Goal: Task Accomplishment & Management: Use online tool/utility

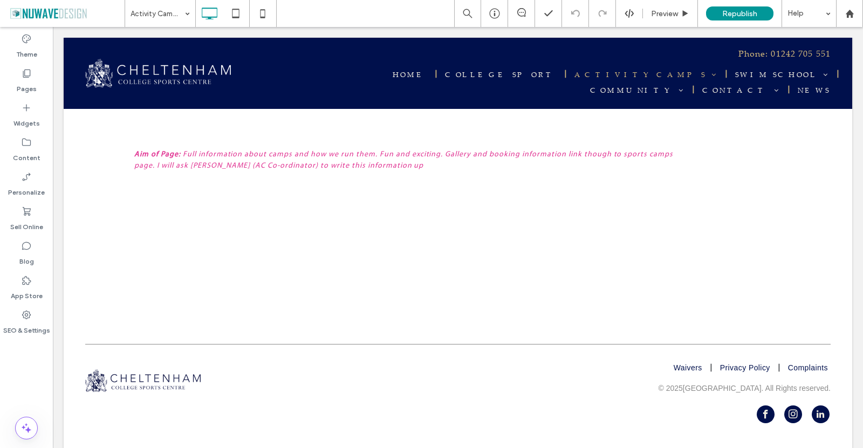
scroll to position [3890, 0]
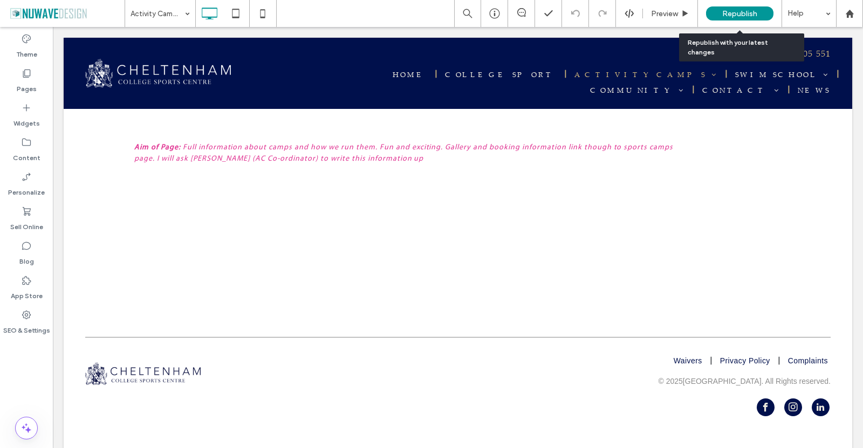
click at [731, 11] on span "Republish" at bounding box center [740, 13] width 35 height 9
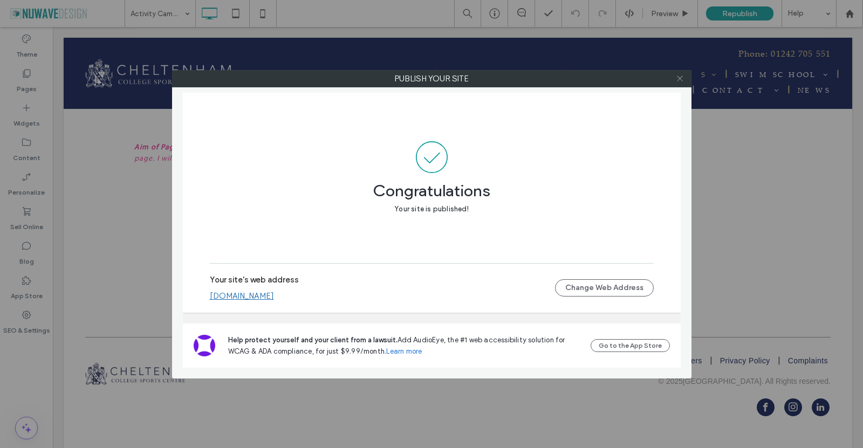
click at [680, 80] on icon at bounding box center [680, 78] width 8 height 8
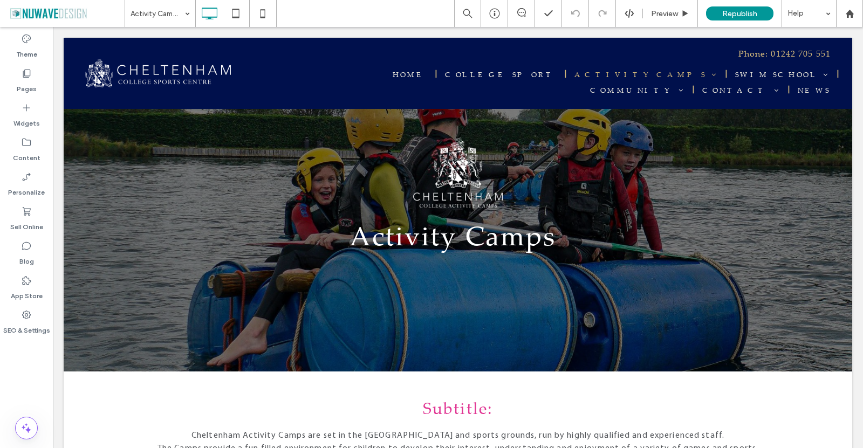
scroll to position [648, 0]
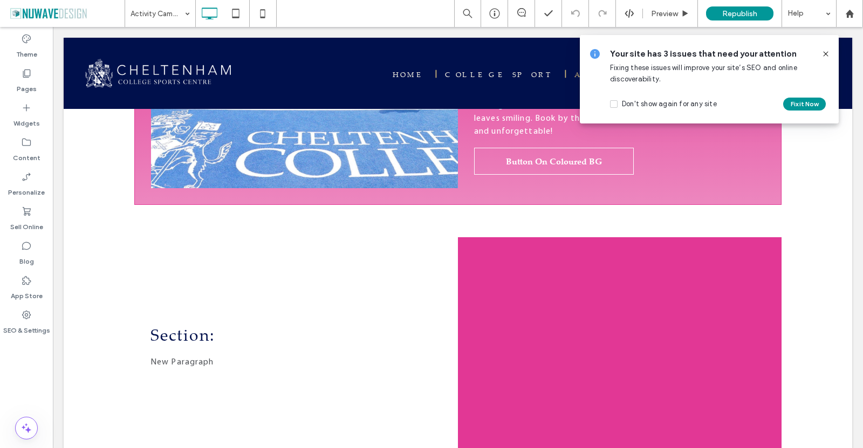
click at [828, 52] on use at bounding box center [825, 53] width 5 height 5
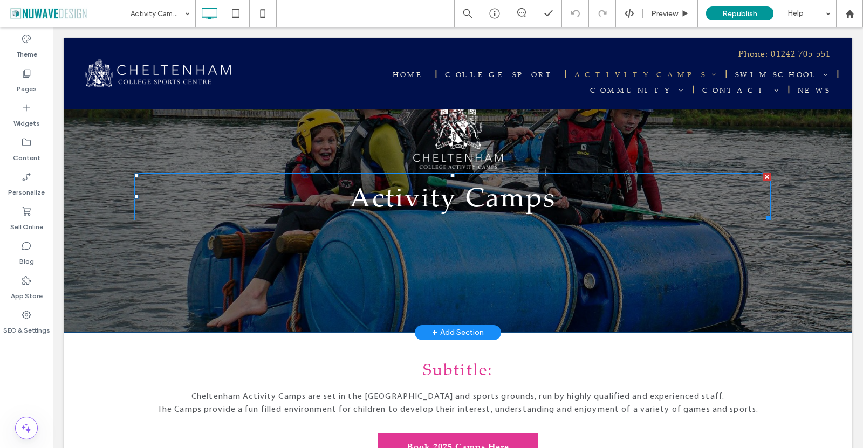
scroll to position [162, 0]
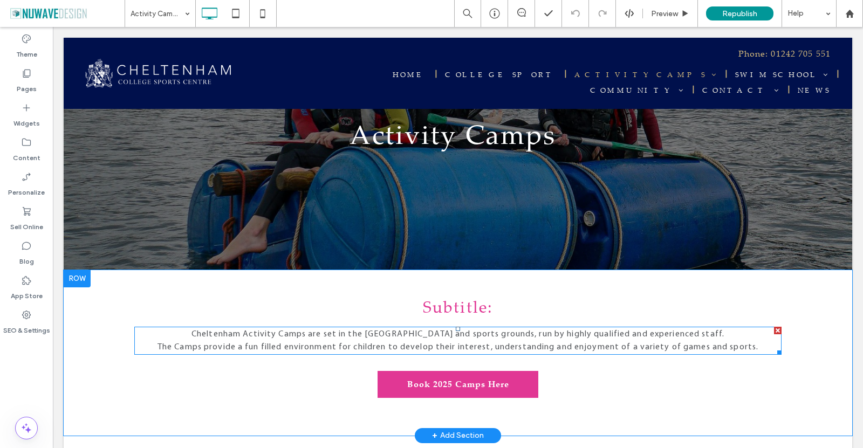
click at [259, 343] on span "﻿ The Camps provide a fun filled environment for children to develop their inte…" at bounding box center [458, 347] width 601 height 9
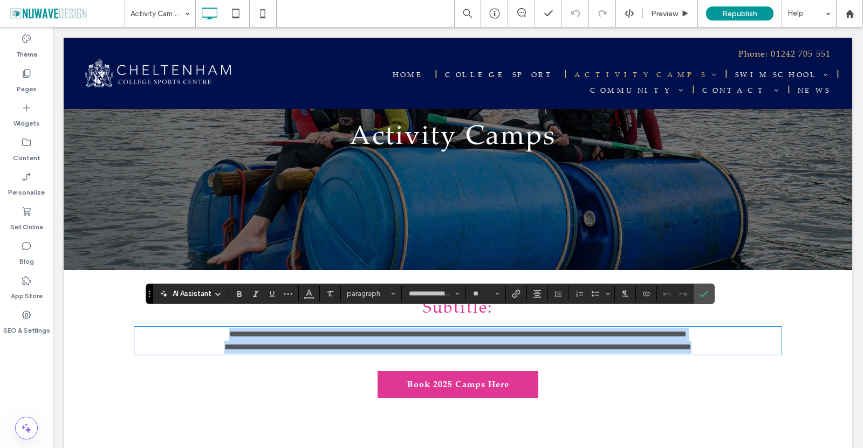
click at [254, 343] on span "**********" at bounding box center [457, 347] width 467 height 8
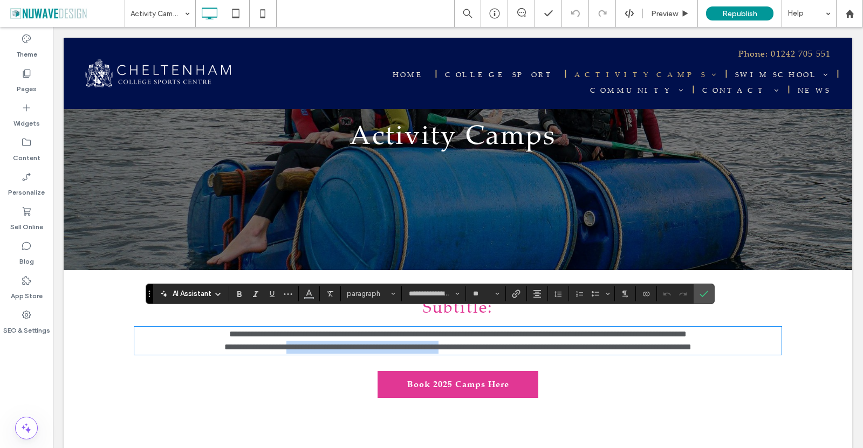
drag, startPoint x: 238, startPoint y: 332, endPoint x: 430, endPoint y: 336, distance: 192.1
click at [430, 343] on span "**********" at bounding box center [457, 347] width 467 height 8
copy span "**********"
click at [703, 298] on icon "Confirm" at bounding box center [704, 294] width 9 height 9
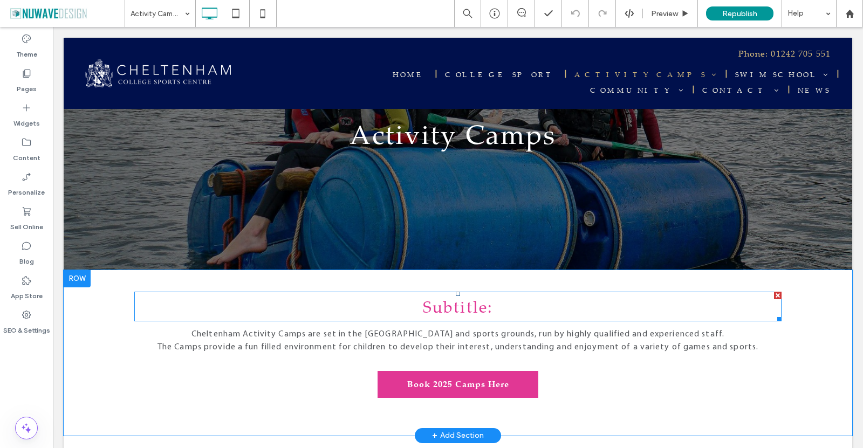
click at [485, 299] on span "Subtitle:" at bounding box center [458, 307] width 70 height 22
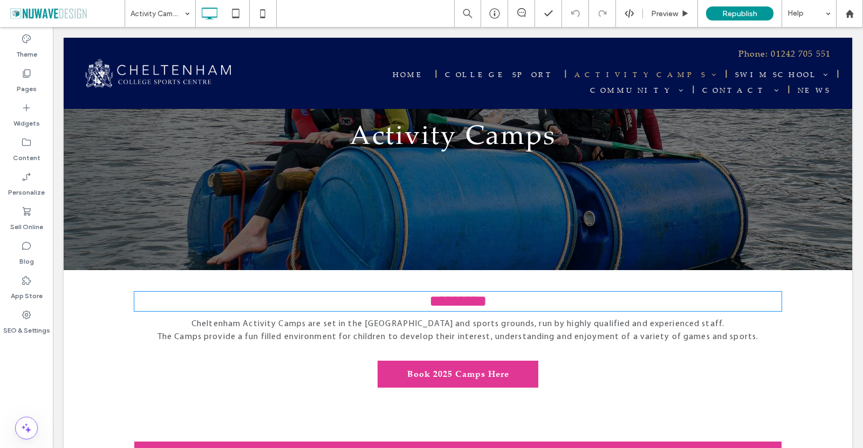
type input "**********"
type input "**"
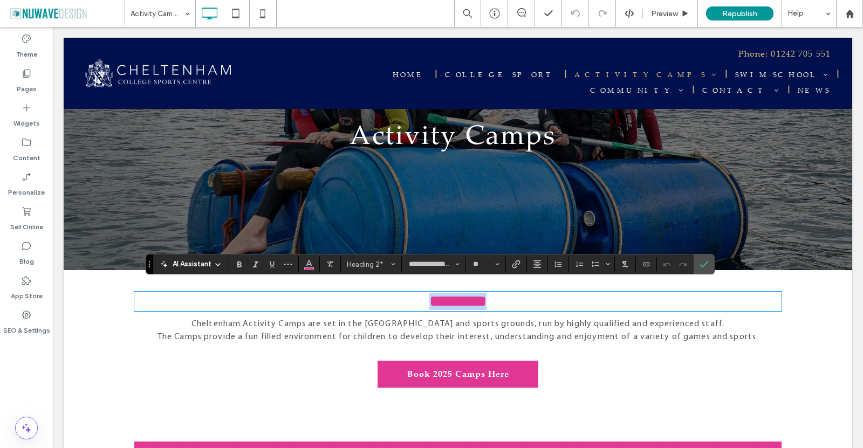
type input "**********"
type input "**"
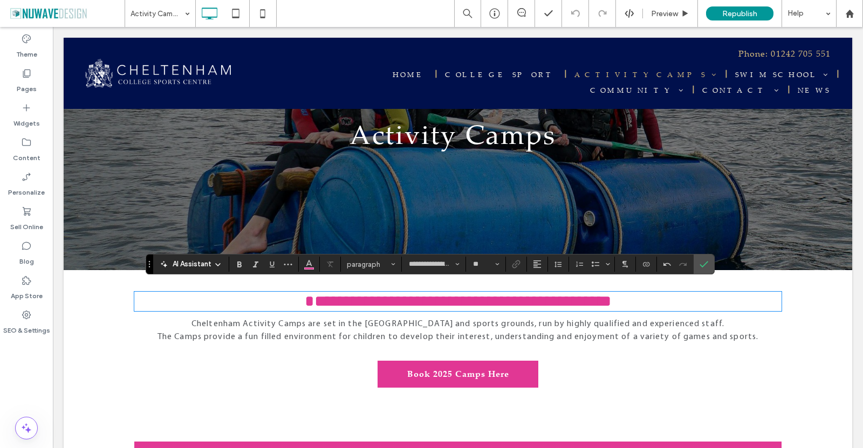
type input "**********"
type input "**"
drag, startPoint x: 271, startPoint y: 299, endPoint x: 265, endPoint y: 298, distance: 6.0
click at [305, 298] on span "**********" at bounding box center [458, 302] width 306 height 16
click at [704, 262] on icon "Confirm" at bounding box center [704, 264] width 9 height 9
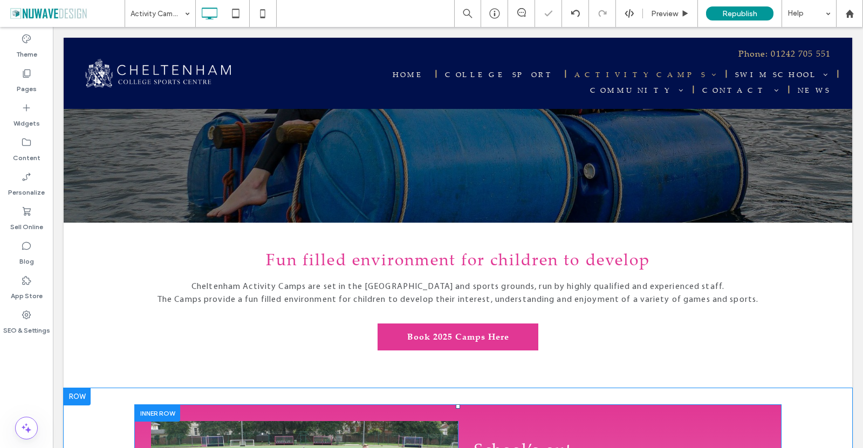
scroll to position [324, 0]
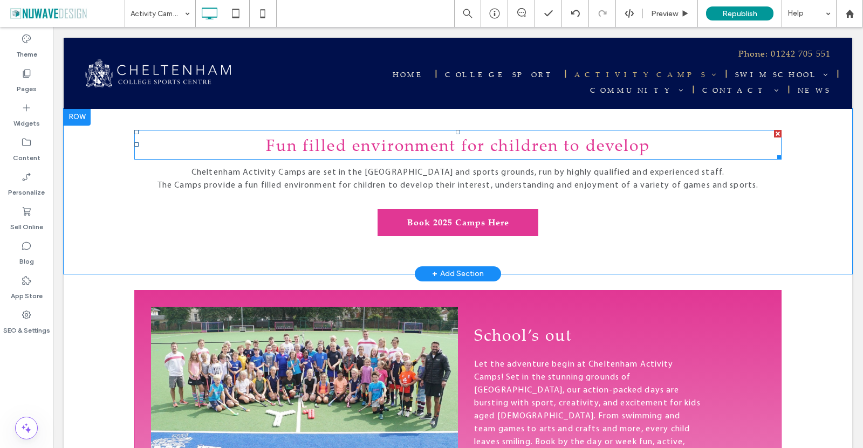
click at [587, 134] on span "Fun filled environment for children to develop" at bounding box center [458, 145] width 385 height 22
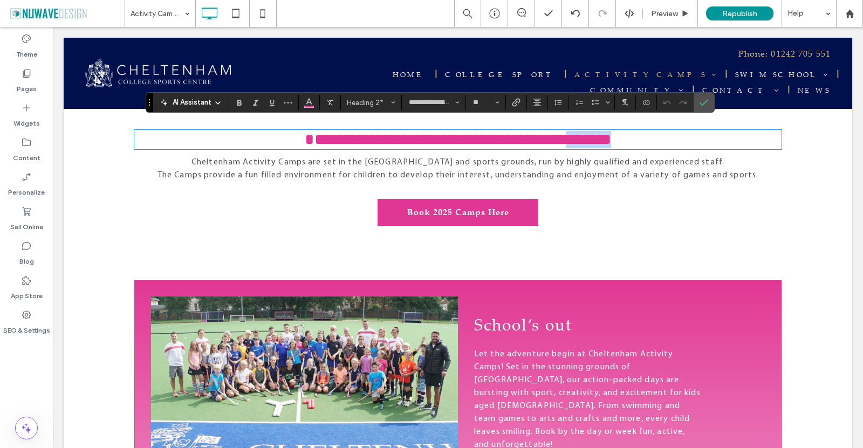
drag, startPoint x: 651, startPoint y: 135, endPoint x: 587, endPoint y: 134, distance: 64.2
click at [587, 134] on h2 "**********" at bounding box center [458, 139] width 648 height 17
click at [698, 100] on label "Confirm" at bounding box center [704, 102] width 16 height 19
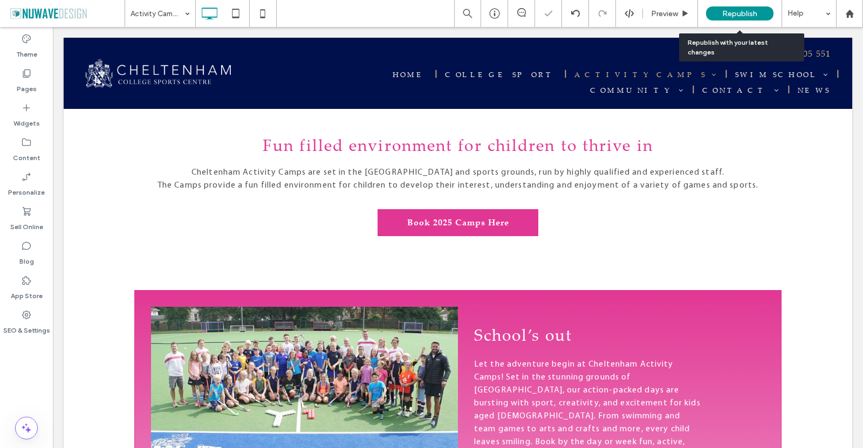
click at [740, 15] on span "Republish" at bounding box center [740, 13] width 35 height 9
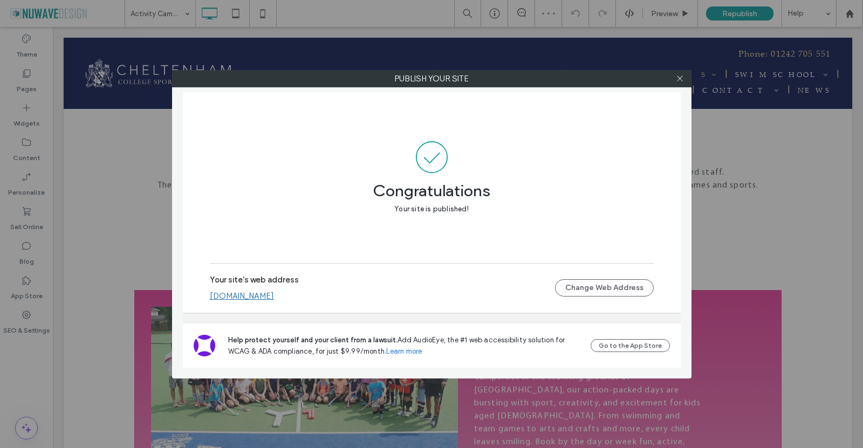
click at [274, 296] on link "[DOMAIN_NAME]" at bounding box center [242, 296] width 64 height 10
click at [683, 77] on icon at bounding box center [680, 78] width 8 height 8
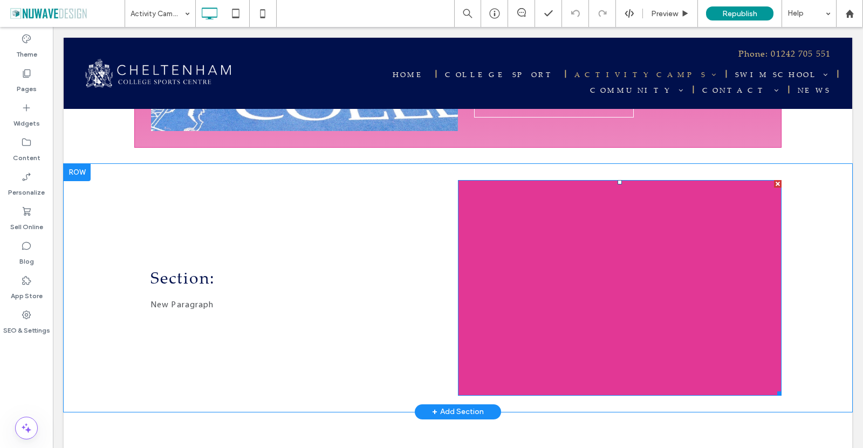
scroll to position [701, 0]
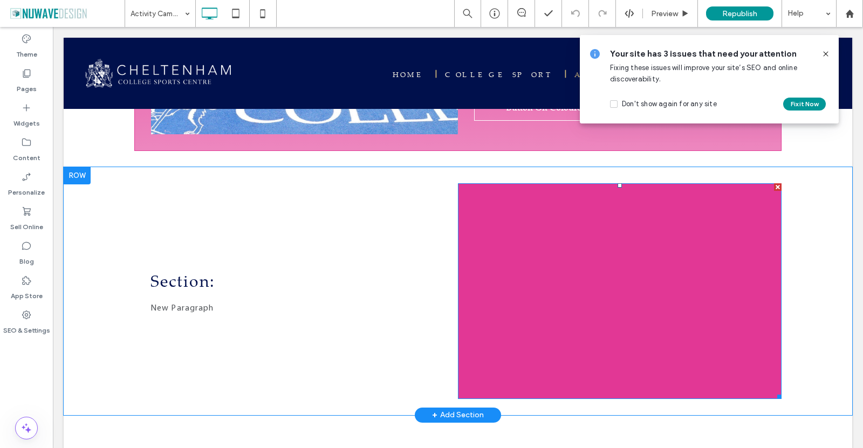
click at [557, 250] on img at bounding box center [620, 291] width 324 height 216
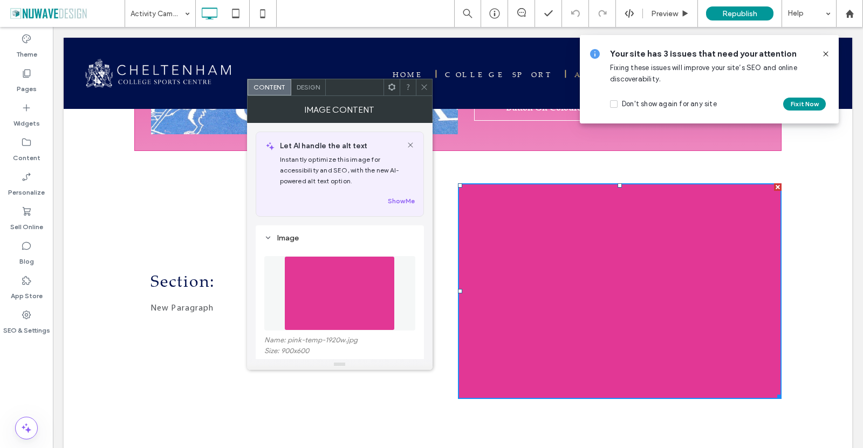
click at [351, 303] on img at bounding box center [339, 293] width 111 height 74
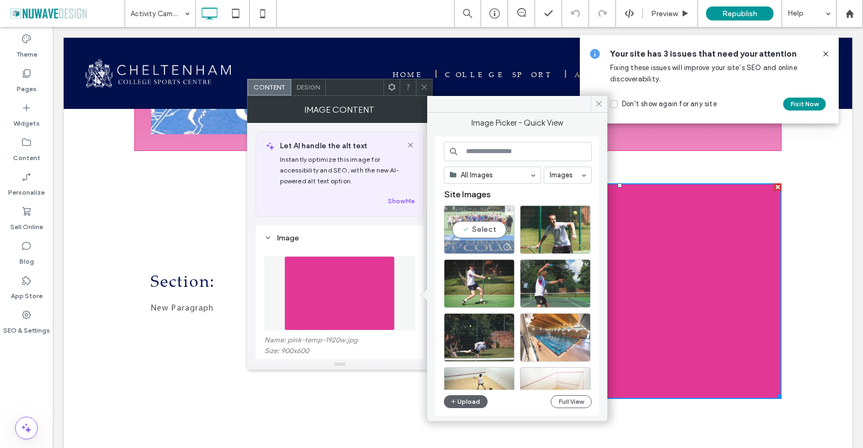
drag, startPoint x: 479, startPoint y: 229, endPoint x: 454, endPoint y: 173, distance: 61.1
click at [479, 229] on div "Select" at bounding box center [479, 230] width 71 height 49
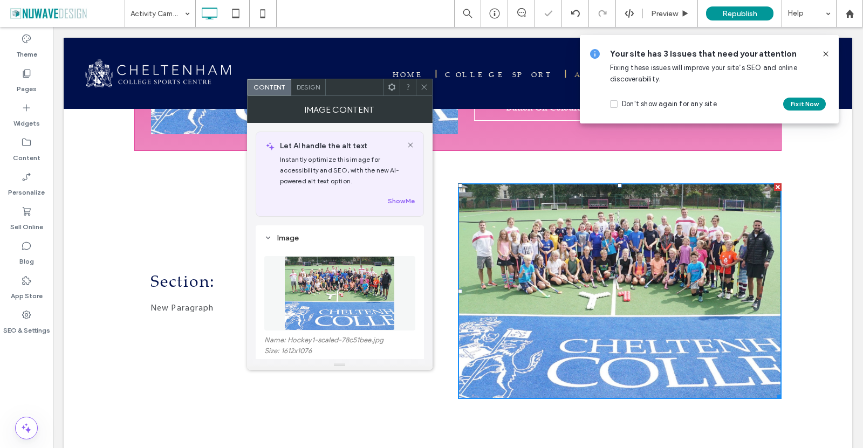
click at [426, 88] on icon at bounding box center [424, 87] width 8 height 8
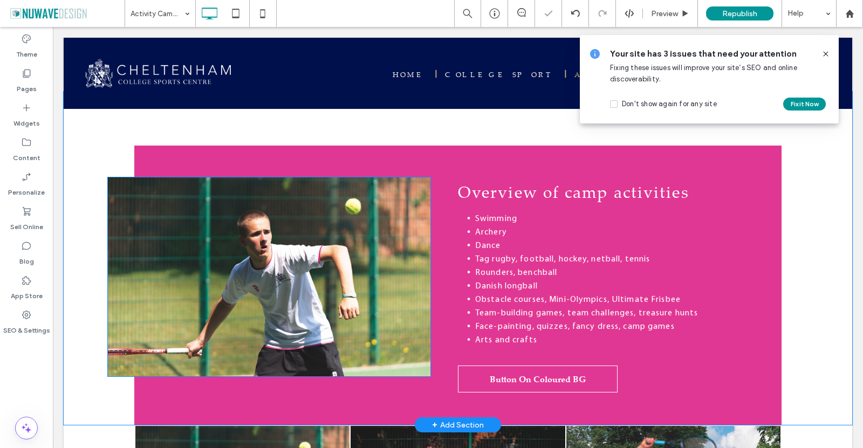
scroll to position [1133, 0]
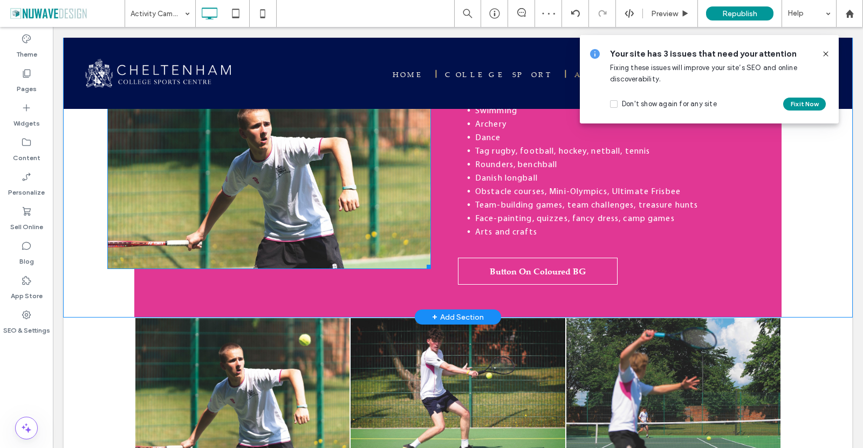
click at [250, 188] on img at bounding box center [269, 169] width 324 height 200
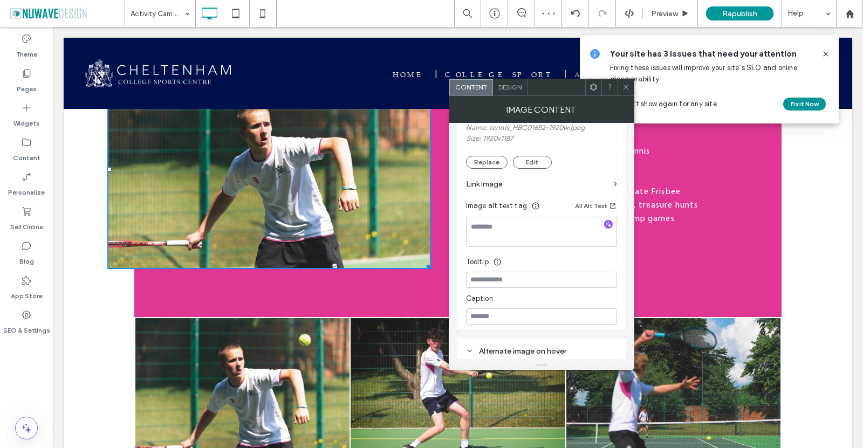
scroll to position [216, 0]
click at [485, 156] on button "Replace" at bounding box center [487, 159] width 42 height 13
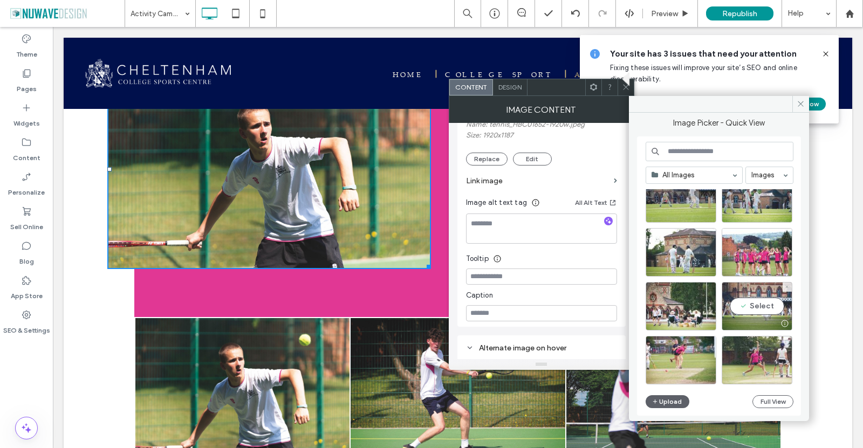
scroll to position [679, 0]
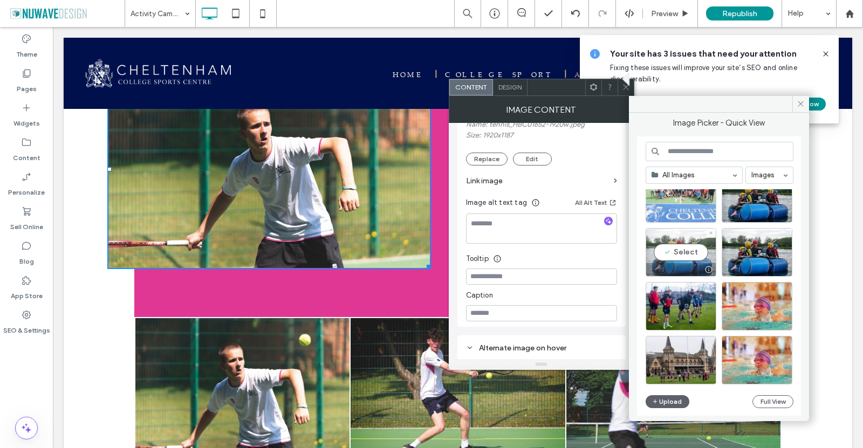
click at [672, 262] on div "Select" at bounding box center [681, 252] width 71 height 49
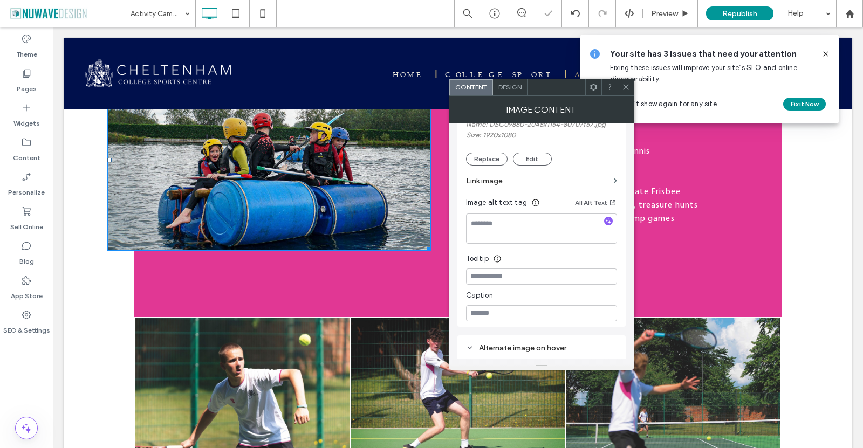
click at [625, 86] on use at bounding box center [625, 87] width 5 height 5
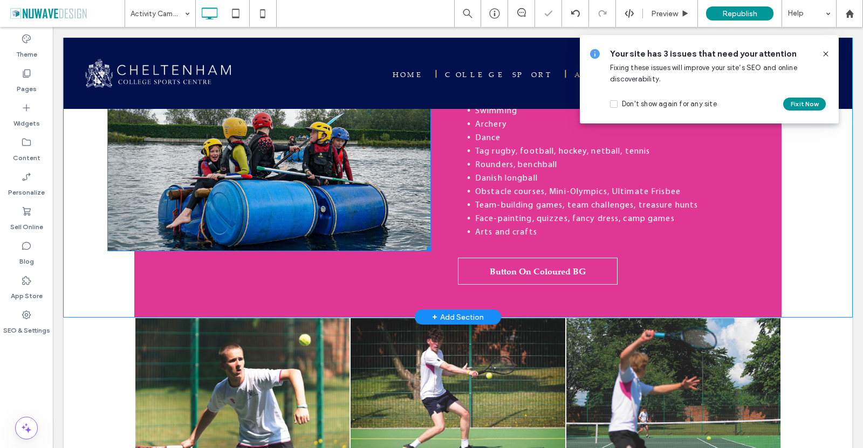
scroll to position [1025, 0]
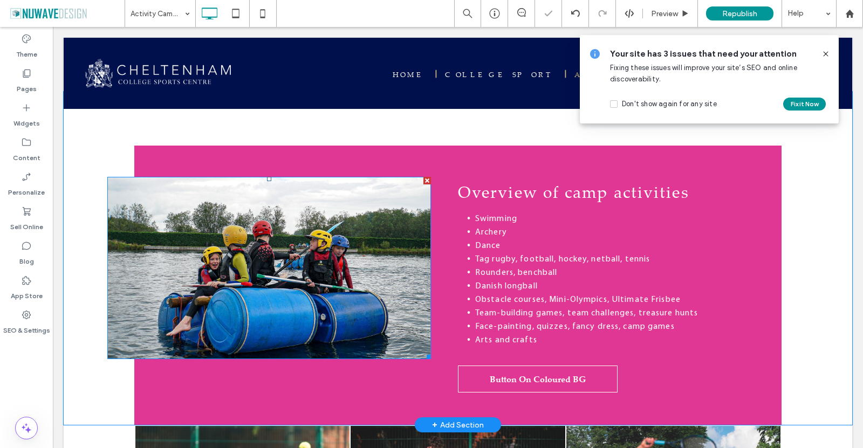
click at [363, 219] on img at bounding box center [269, 268] width 324 height 182
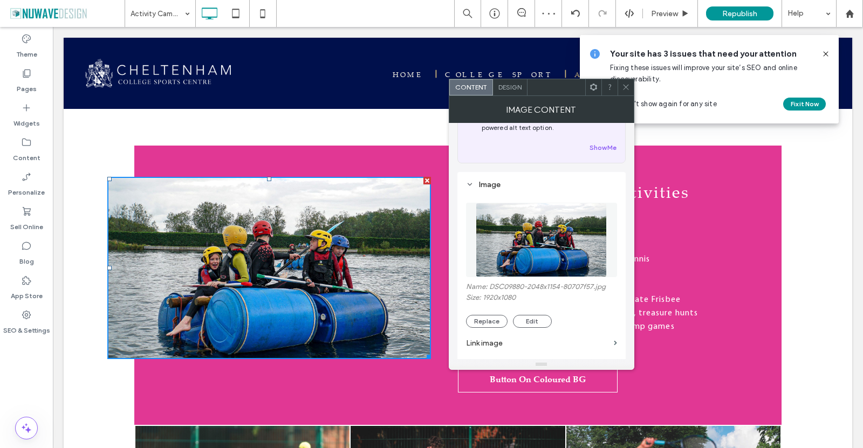
scroll to position [54, 0]
click at [522, 319] on button "Edit" at bounding box center [532, 321] width 39 height 13
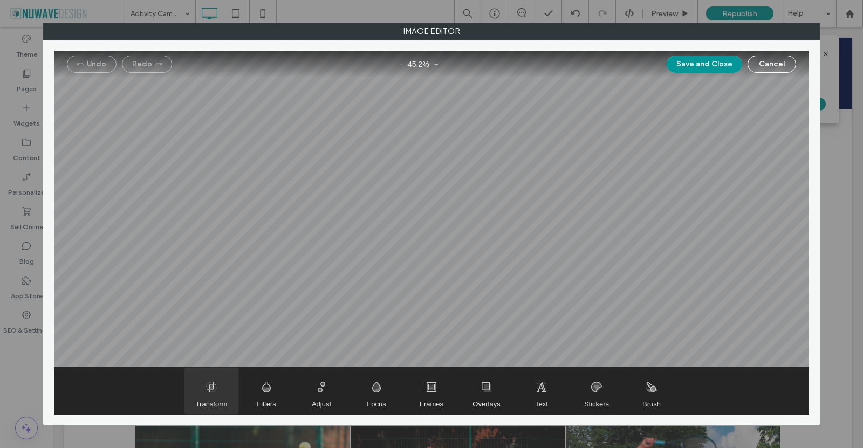
click at [203, 387] on span "Transform" at bounding box center [212, 391] width 54 height 46
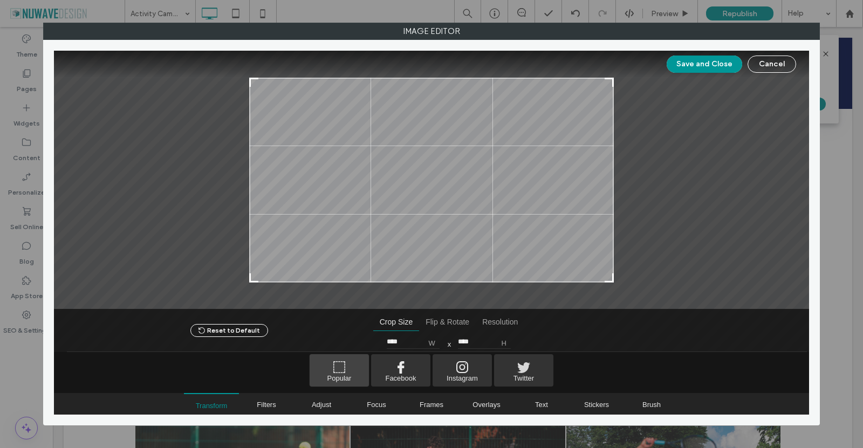
click at [343, 369] on span "Popular" at bounding box center [339, 371] width 59 height 32
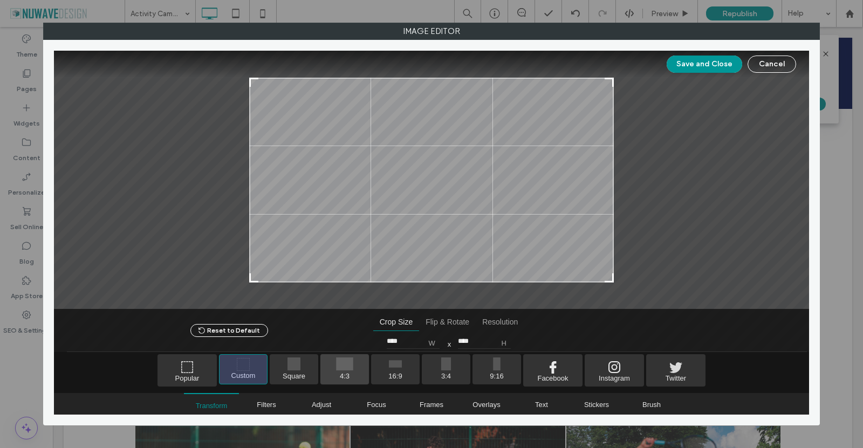
click at [356, 368] on span "4:3" at bounding box center [345, 370] width 49 height 30
type input "****"
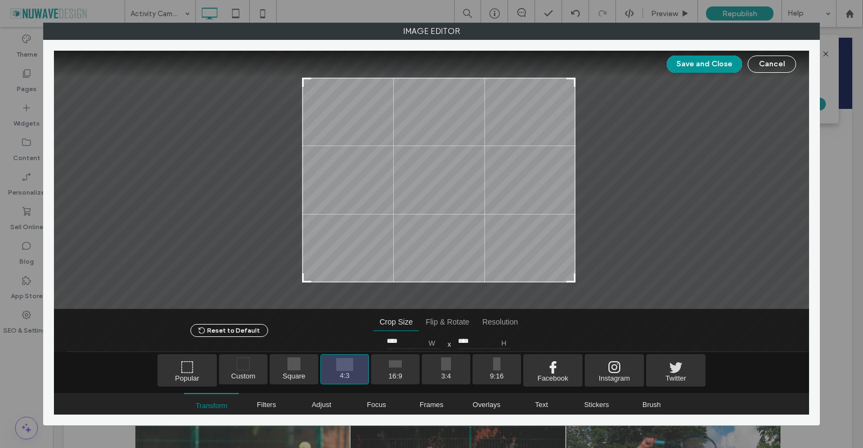
drag, startPoint x: 521, startPoint y: 155, endPoint x: 527, endPoint y: 157, distance: 6.8
click at [527, 157] on div at bounding box center [439, 180] width 274 height 205
click at [693, 69] on button "Save and Close" at bounding box center [705, 64] width 76 height 17
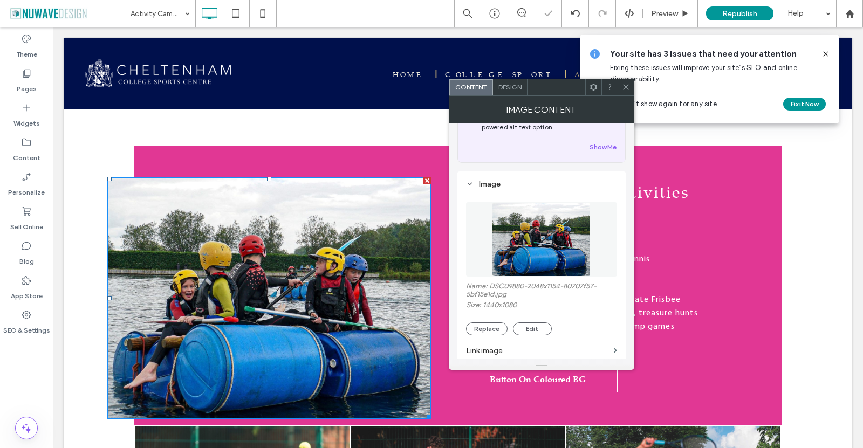
click at [624, 85] on icon at bounding box center [626, 87] width 8 height 8
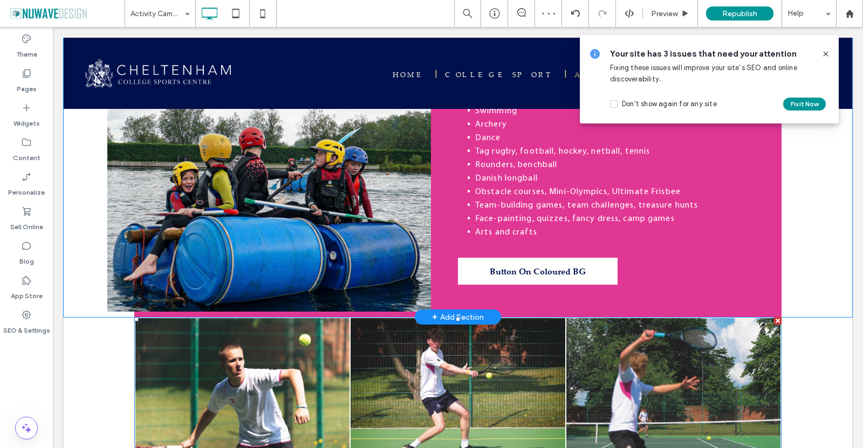
scroll to position [1025, 0]
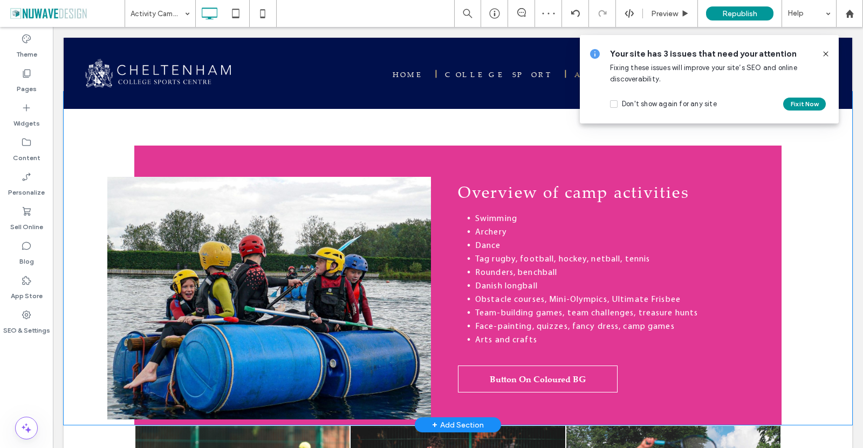
click at [436, 349] on div "Click To Paste" at bounding box center [296, 286] width 324 height 280
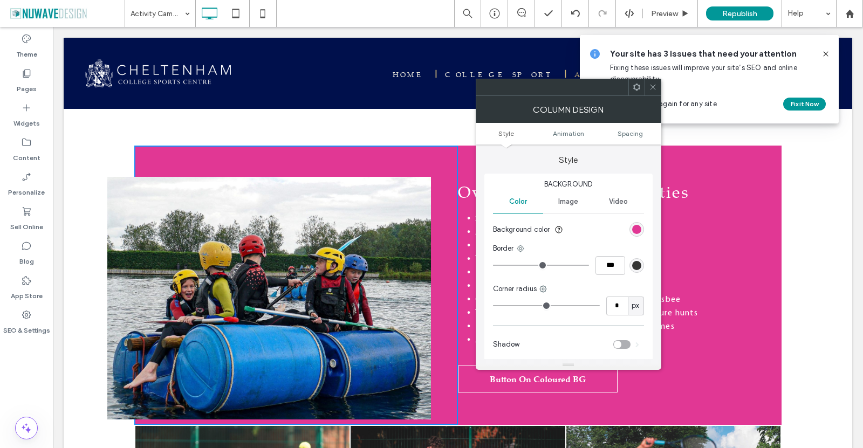
click at [386, 227] on img at bounding box center [269, 298] width 324 height 243
click at [655, 85] on icon at bounding box center [653, 87] width 8 height 8
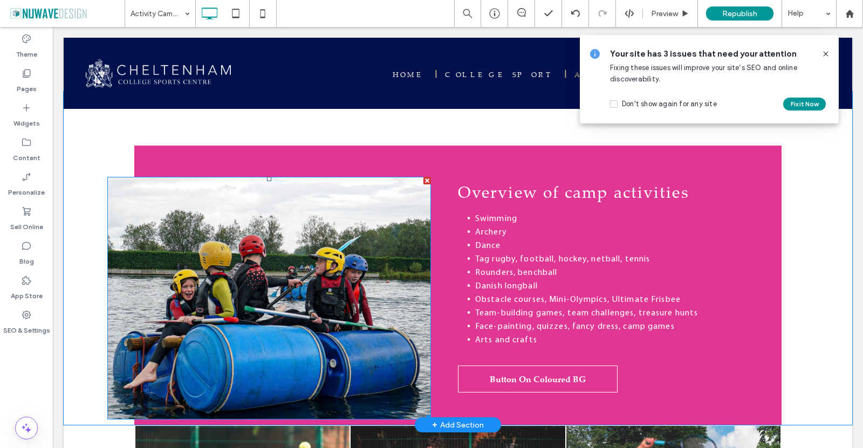
click at [317, 254] on img at bounding box center [269, 298] width 324 height 243
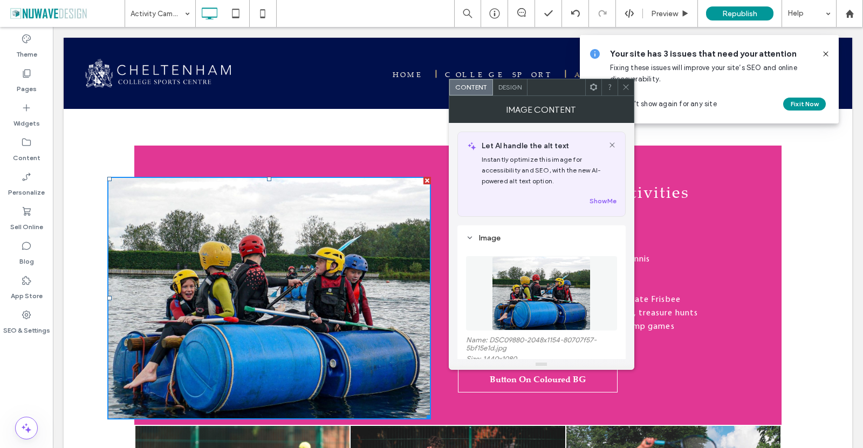
click at [508, 81] on div "Design" at bounding box center [510, 87] width 35 height 16
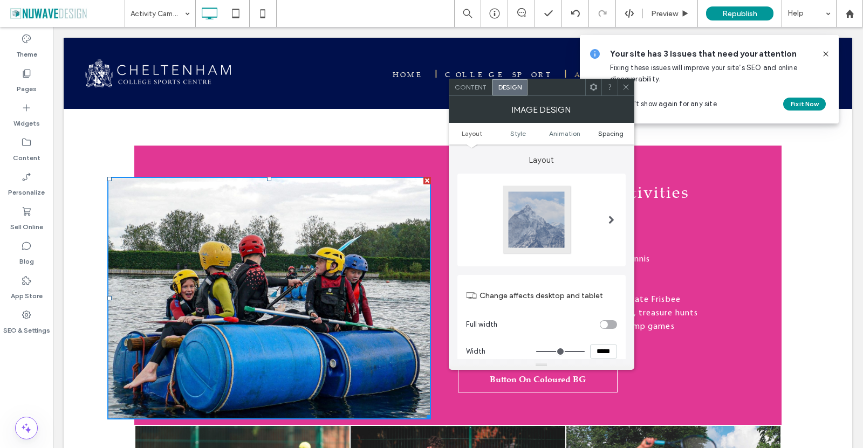
click at [610, 133] on span "Spacing" at bounding box center [610, 134] width 25 height 8
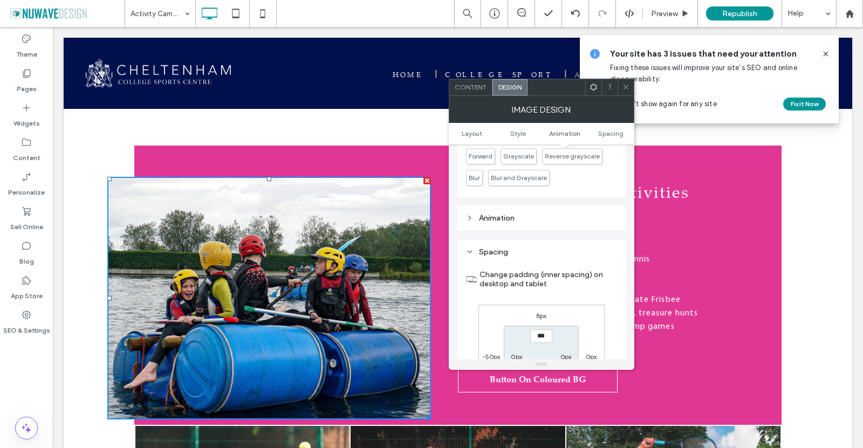
scroll to position [543, 0]
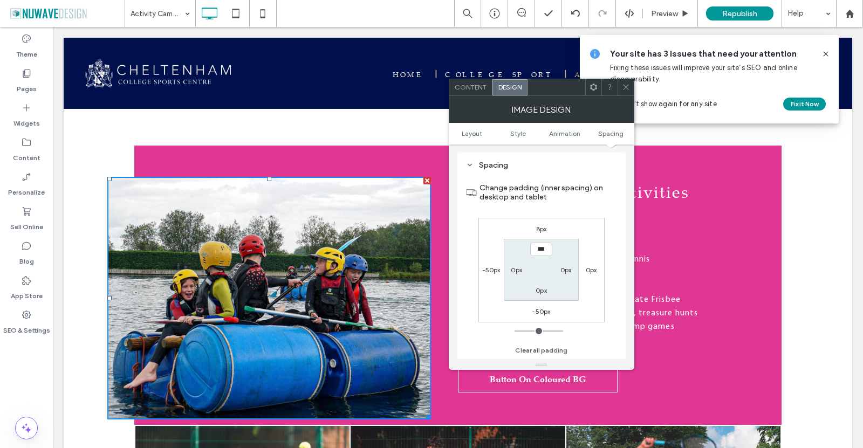
click at [545, 313] on label "-50px" at bounding box center [541, 312] width 18 height 8
type input "*"
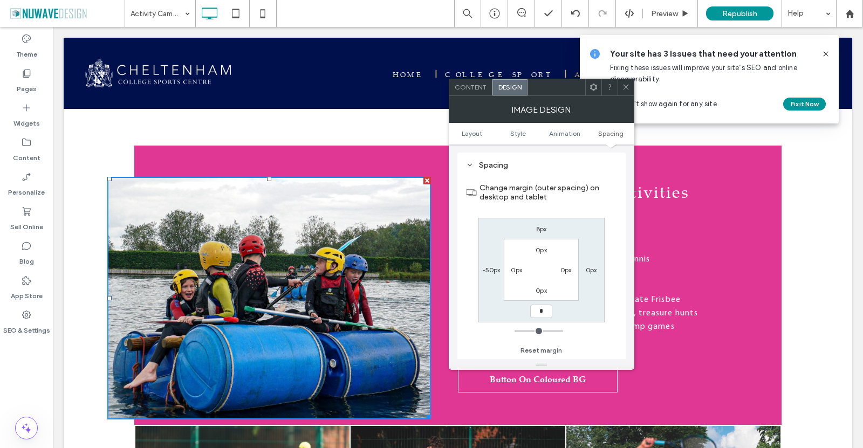
type input "*"
type input "***"
click at [616, 324] on div "Change margin (outer spacing) on desktop and tablet 8px 0px *** -50px 0px 0px 0…" at bounding box center [541, 266] width 151 height 186
click at [624, 86] on icon at bounding box center [626, 87] width 8 height 8
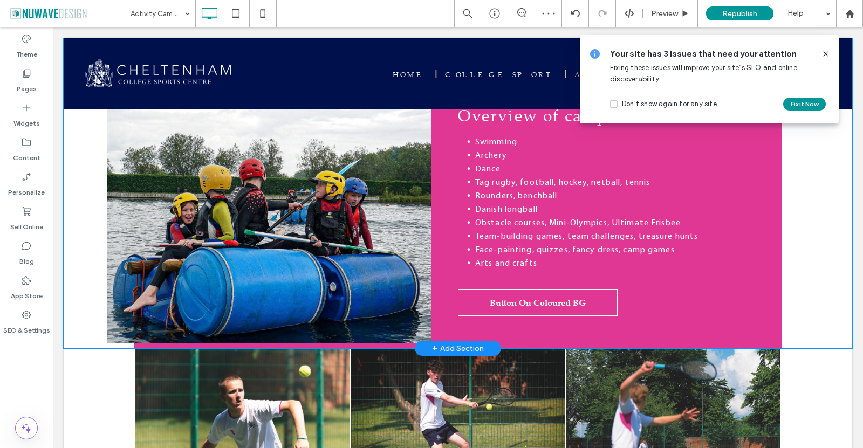
scroll to position [1133, 0]
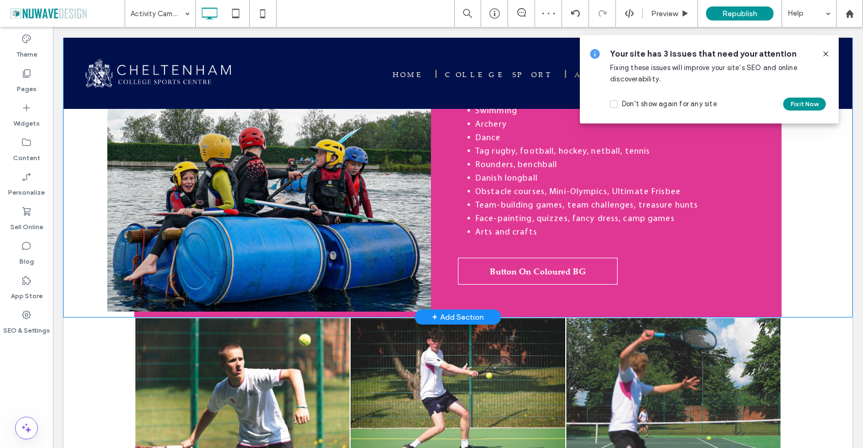
click at [431, 249] on div "Click To Paste" at bounding box center [296, 178] width 324 height 280
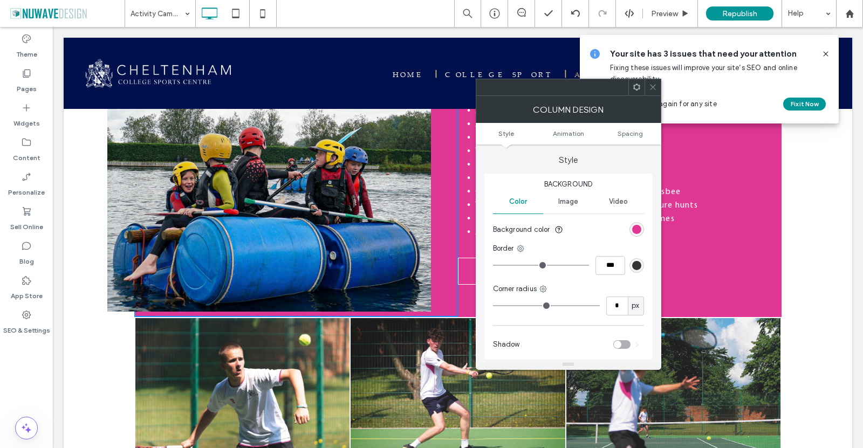
click at [651, 87] on icon at bounding box center [653, 87] width 8 height 8
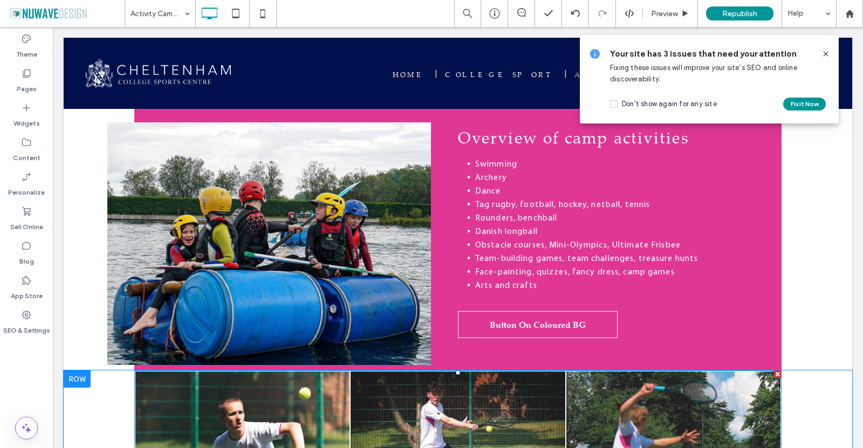
scroll to position [1079, 0]
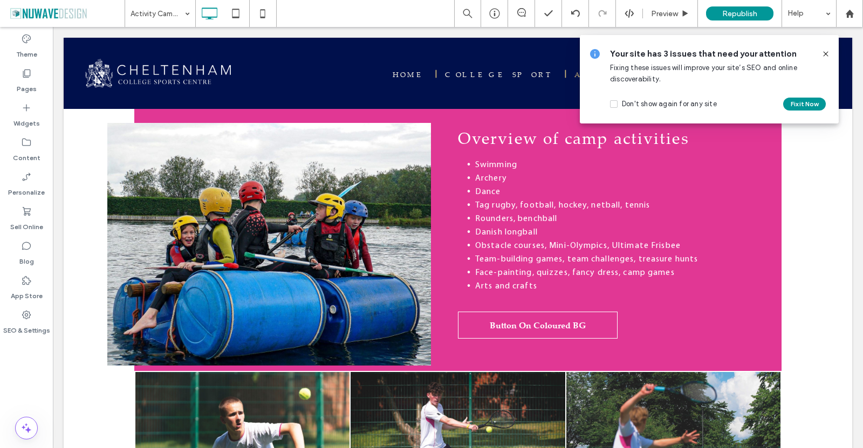
click at [825, 52] on use at bounding box center [825, 53] width 5 height 5
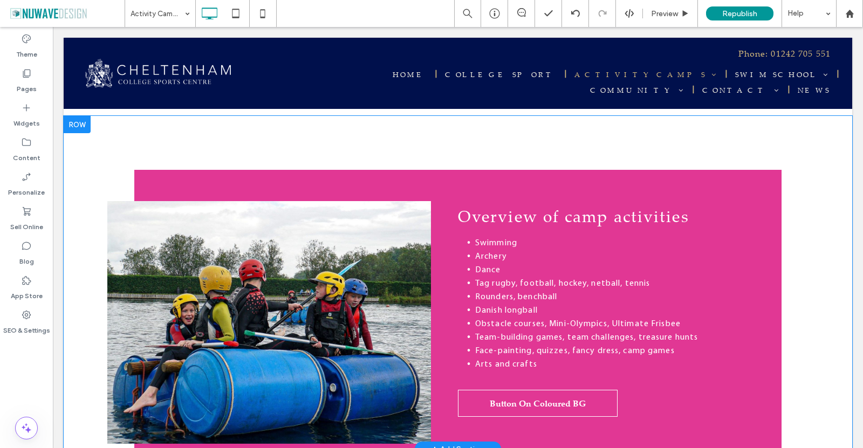
scroll to position [971, 0]
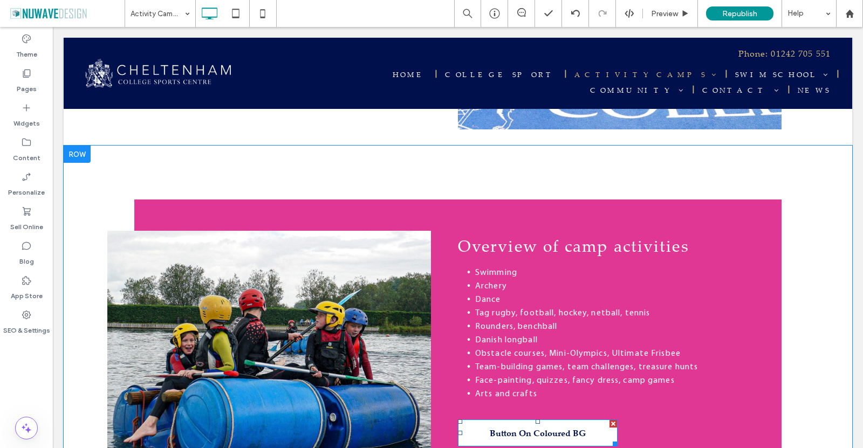
click at [610, 420] on div at bounding box center [614, 424] width 8 height 8
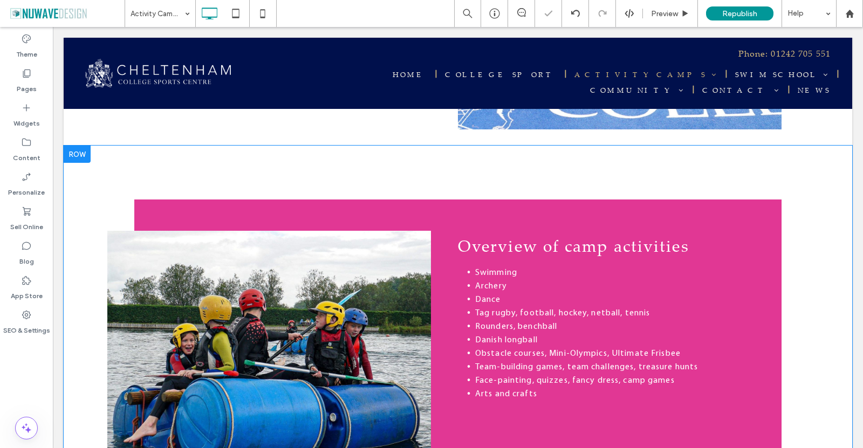
click at [566, 389] on div "Overview of camp activities Swimming Archery Dance Tag rugby, football, hockey,…" at bounding box center [620, 337] width 324 height 274
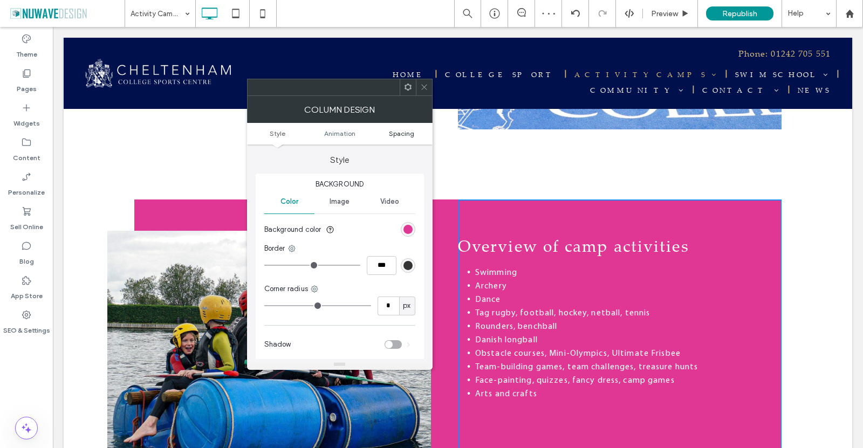
click at [403, 135] on span "Spacing" at bounding box center [401, 134] width 25 height 8
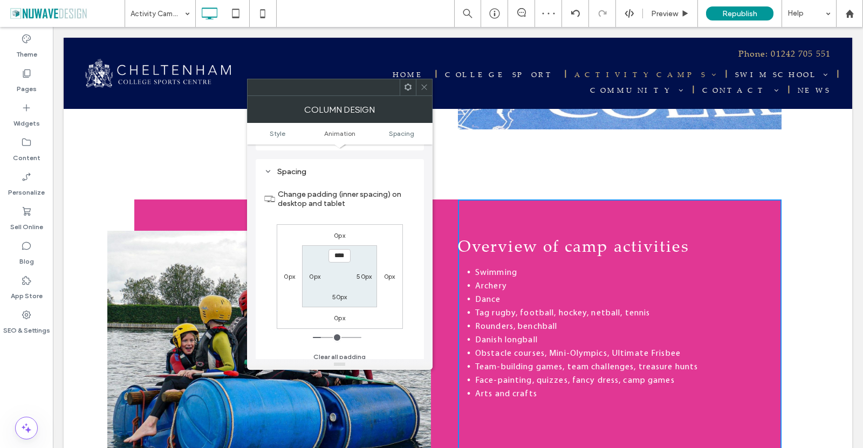
scroll to position [254, 0]
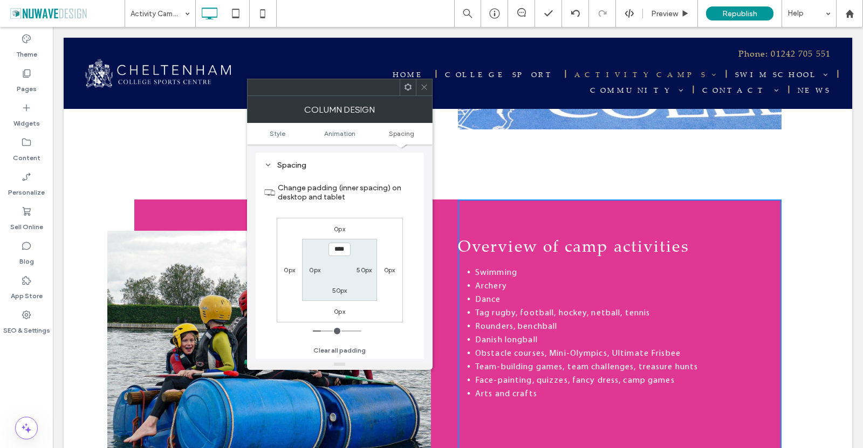
click at [406, 86] on use at bounding box center [407, 87] width 7 height 7
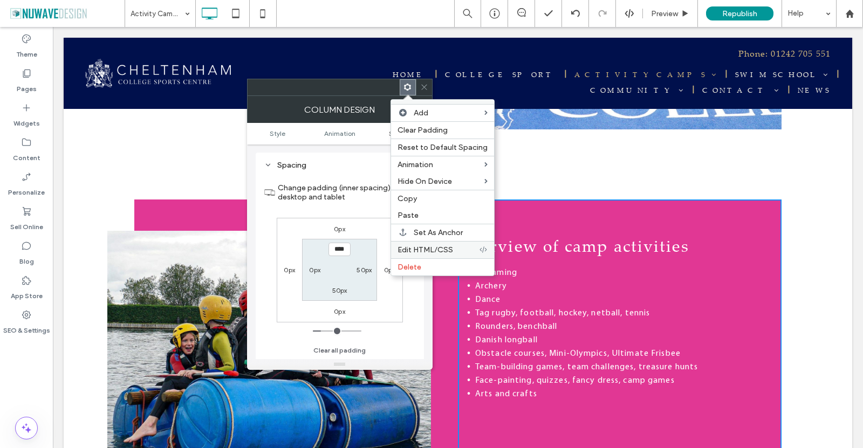
click at [435, 251] on span "Edit HTML/CSS" at bounding box center [426, 250] width 56 height 9
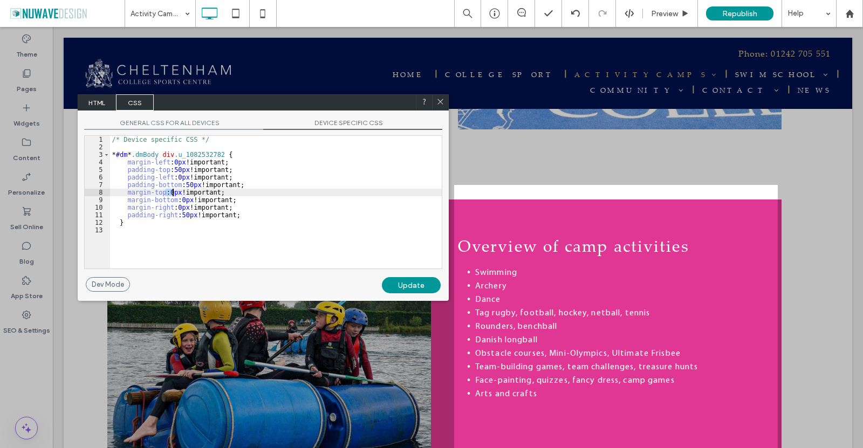
drag, startPoint x: 166, startPoint y: 194, endPoint x: 176, endPoint y: 194, distance: 10.3
click at [176, 194] on div "/* Device specific CSS */ * #dm * .dmBody div .u_1082532782 { margin-left : 0 p…" at bounding box center [276, 210] width 332 height 148
drag, startPoint x: 176, startPoint y: 201, endPoint x: 189, endPoint y: 200, distance: 12.4
click at [189, 200] on div "/* Device specific CSS */ * #dm * .dmBody div .u_1082532782 { margin-left : 0 p…" at bounding box center [276, 210] width 332 height 148
click at [404, 287] on div "Update" at bounding box center [411, 285] width 59 height 16
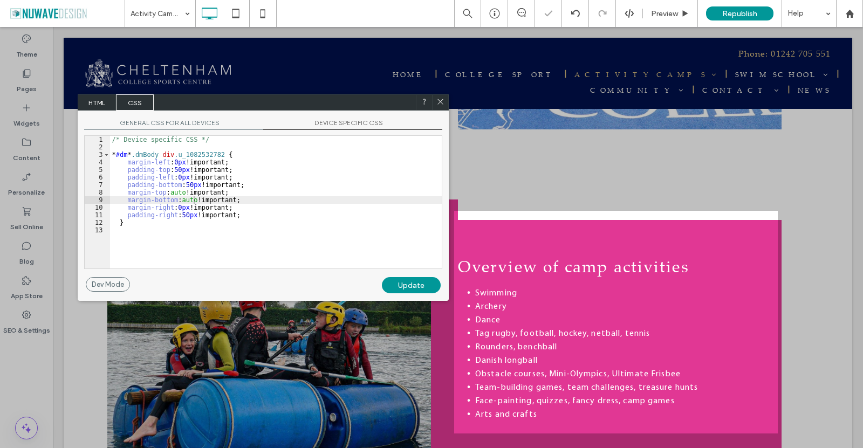
click at [437, 101] on icon at bounding box center [441, 102] width 8 height 8
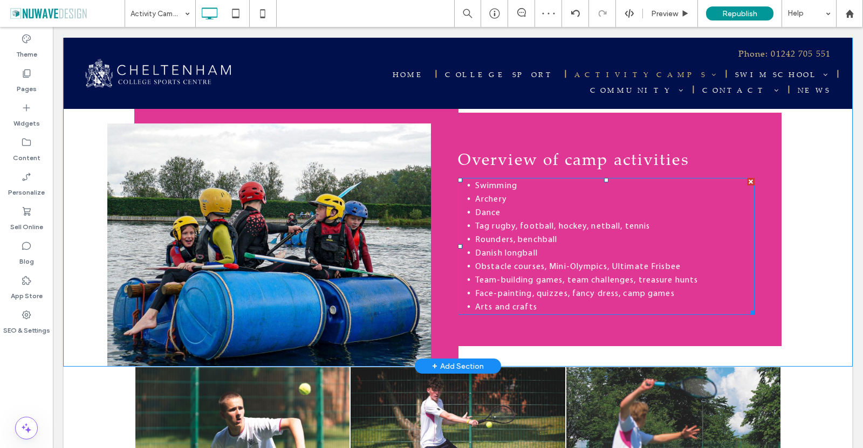
scroll to position [1079, 0]
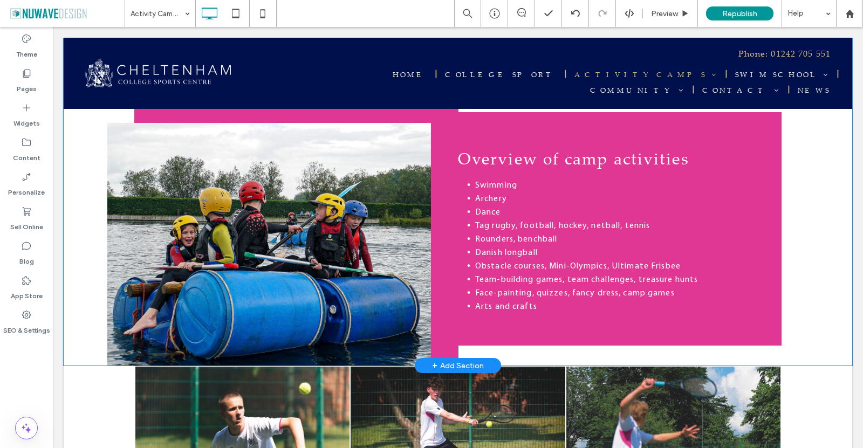
click at [526, 332] on div "Click To Paste Overview of camp activities Swimming Archery Dance Tag rugby, fo…" at bounding box center [458, 229] width 648 height 274
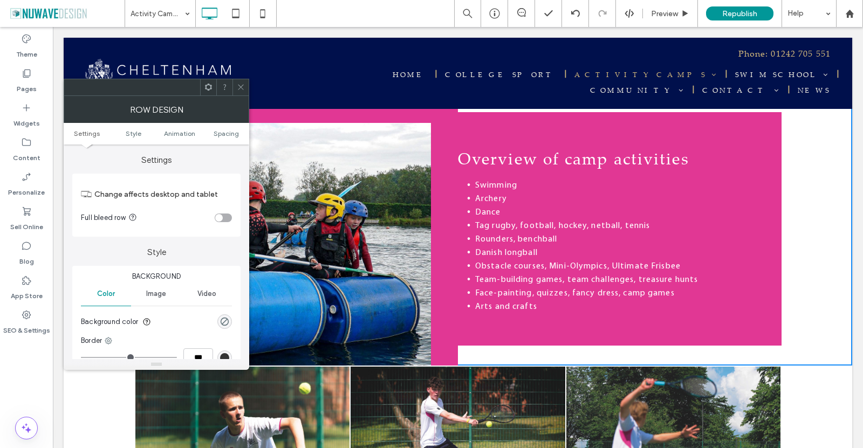
click at [236, 86] on div at bounding box center [241, 87] width 16 height 16
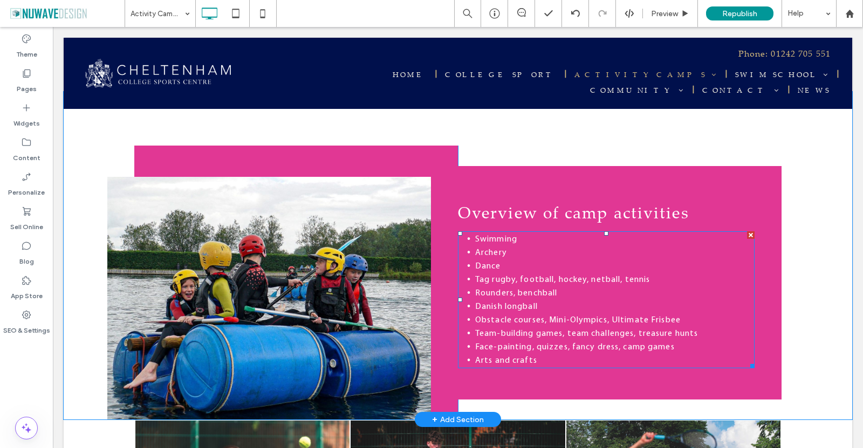
scroll to position [1025, 0]
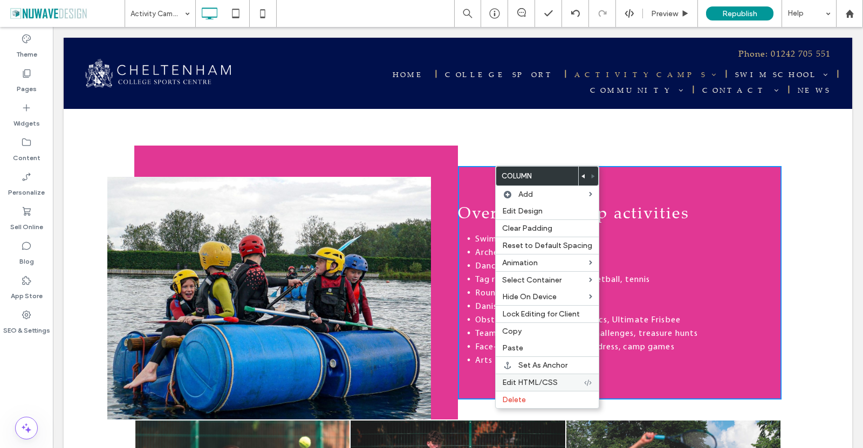
click at [521, 382] on span "Edit HTML/CSS" at bounding box center [530, 382] width 56 height 9
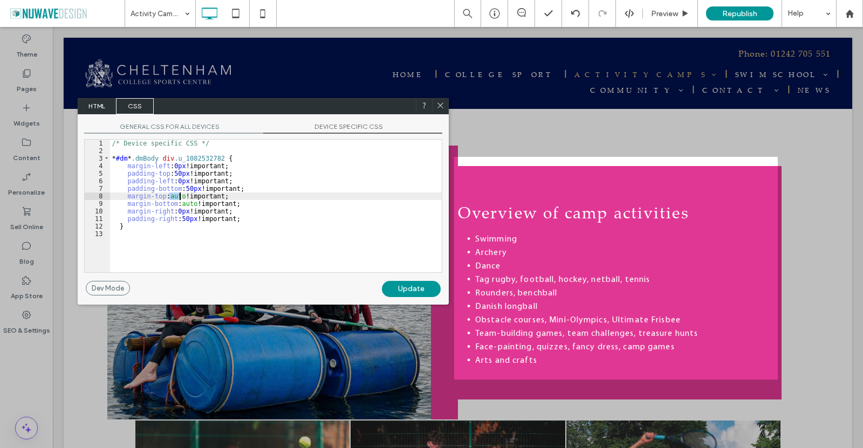
drag, startPoint x: 167, startPoint y: 197, endPoint x: 180, endPoint y: 194, distance: 12.7
click at [180, 194] on div "/* Device specific CSS */ * #dm * .dmBody div .u_1082532782 { margin-left : 0 p…" at bounding box center [276, 214] width 332 height 148
drag, startPoint x: 178, startPoint y: 203, endPoint x: 193, endPoint y: 202, distance: 15.7
click at [193, 202] on div "/* Device specific CSS */ * #dm * .dmBody div .u_1082532782 { margin-left : 0 p…" at bounding box center [276, 214] width 332 height 148
type textarea "**"
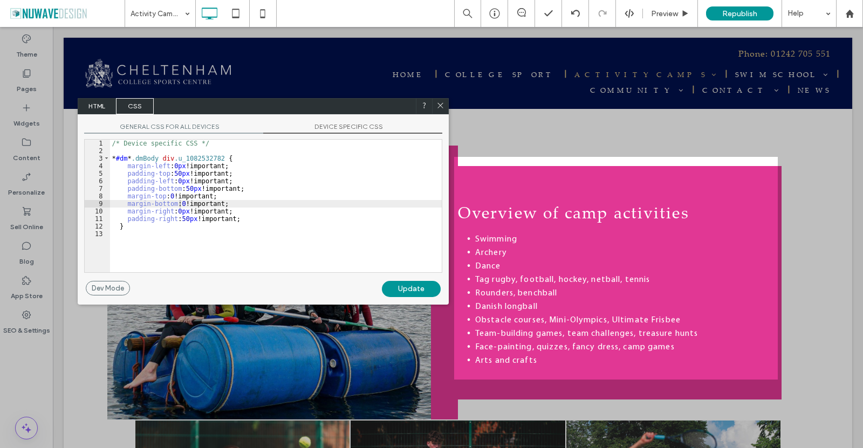
click at [407, 282] on div "Update" at bounding box center [411, 289] width 59 height 16
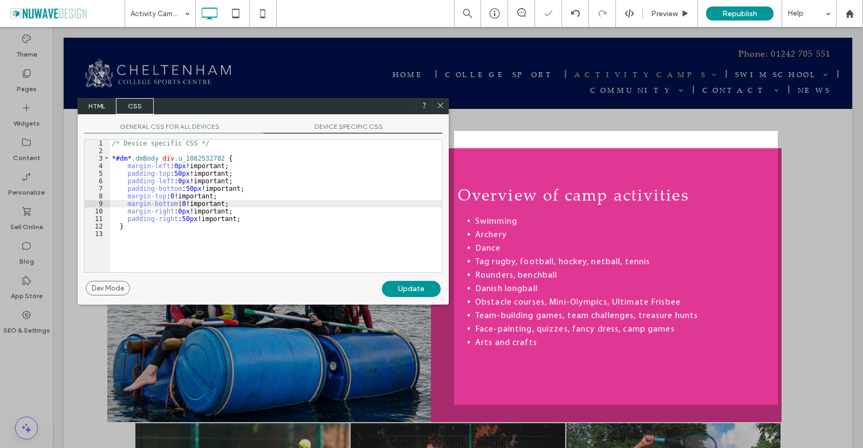
drag, startPoint x: 386, startPoint y: 76, endPoint x: 442, endPoint y: 104, distance: 62.7
click at [442, 104] on icon at bounding box center [441, 105] width 8 height 8
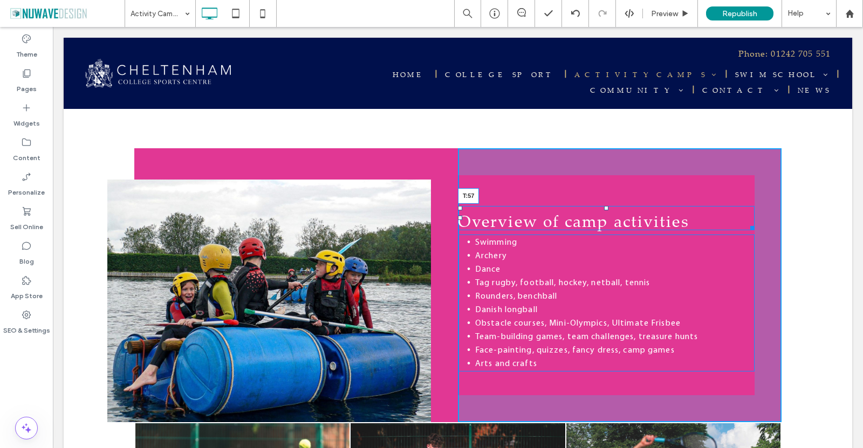
drag, startPoint x: 601, startPoint y: 165, endPoint x: 602, endPoint y: 191, distance: 26.5
click at [604, 206] on div at bounding box center [606, 208] width 4 height 4
drag, startPoint x: 455, startPoint y: 200, endPoint x: 576, endPoint y: 226, distance: 124.0
click at [469, 206] on div "Overview of camp activities L:0" at bounding box center [606, 218] width 297 height 24
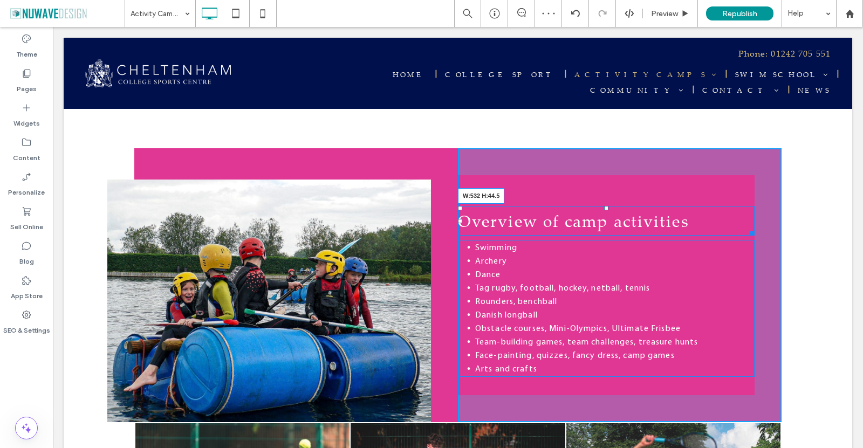
drag, startPoint x: 748, startPoint y: 208, endPoint x: 654, endPoint y: 234, distance: 97.9
click at [747, 228] on div at bounding box center [751, 232] width 8 height 8
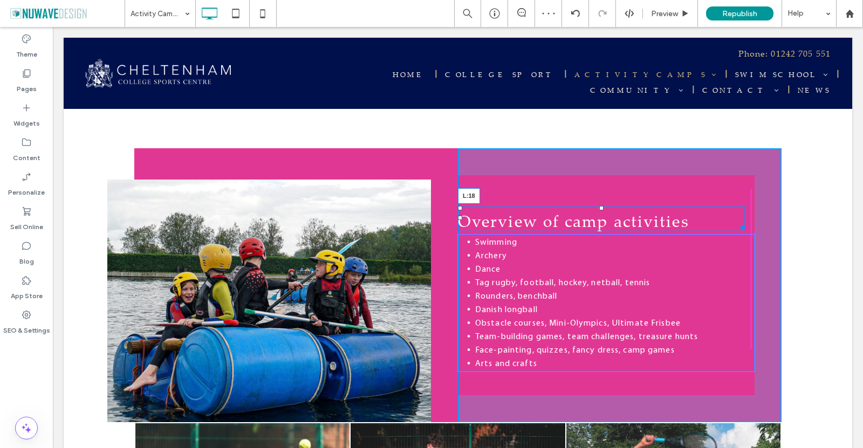
drag, startPoint x: 455, startPoint y: 200, endPoint x: 462, endPoint y: 200, distance: 7.6
click at [462, 200] on div "Overview of camp activities L:18 Swimming Archery Dance Tag rugby, football, ho…" at bounding box center [620, 285] width 324 height 274
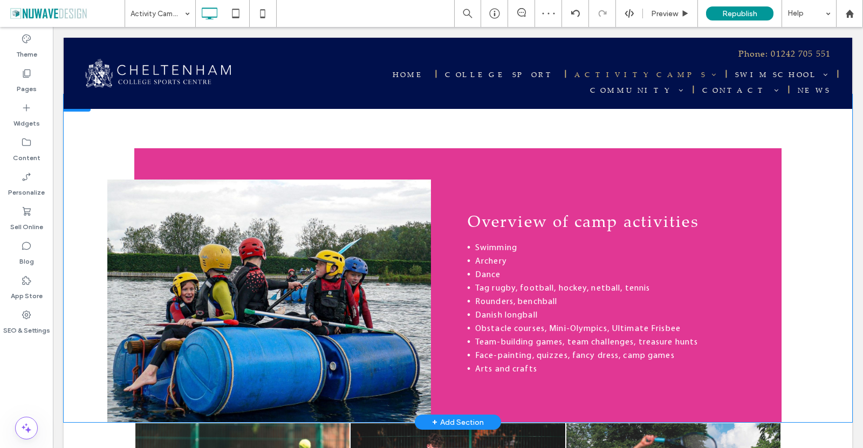
click at [674, 148] on div "Overview of camp activities Swimming Archery Dance Tag rugby, football, hockey,…" at bounding box center [620, 285] width 324 height 274
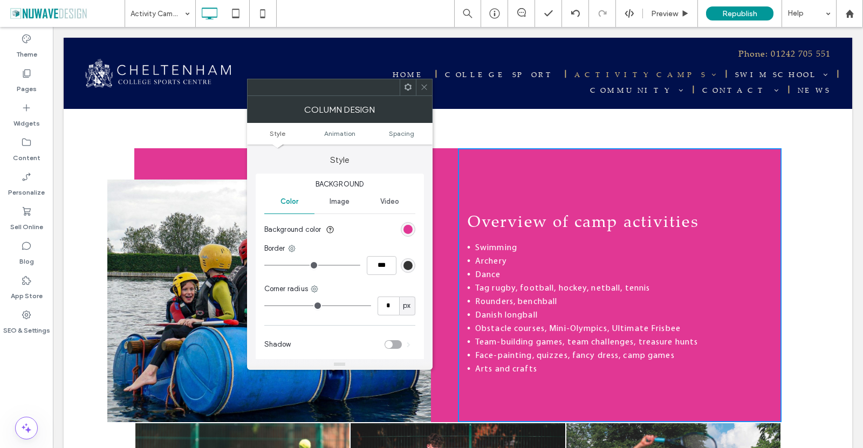
click at [425, 85] on icon at bounding box center [424, 87] width 8 height 8
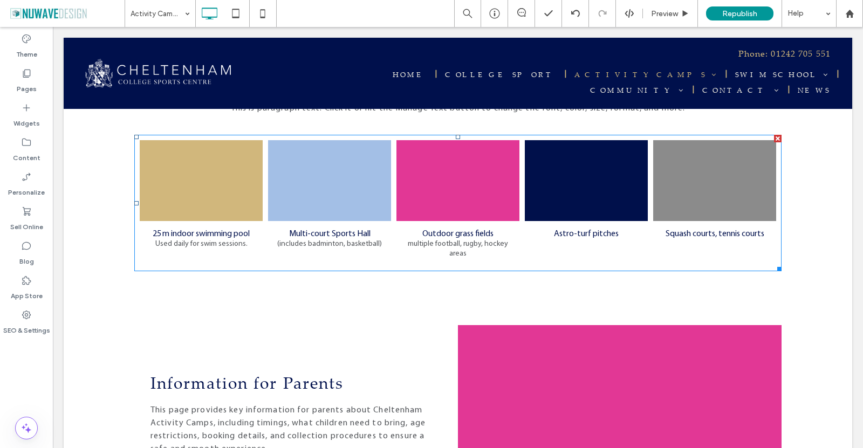
scroll to position [2144, 0]
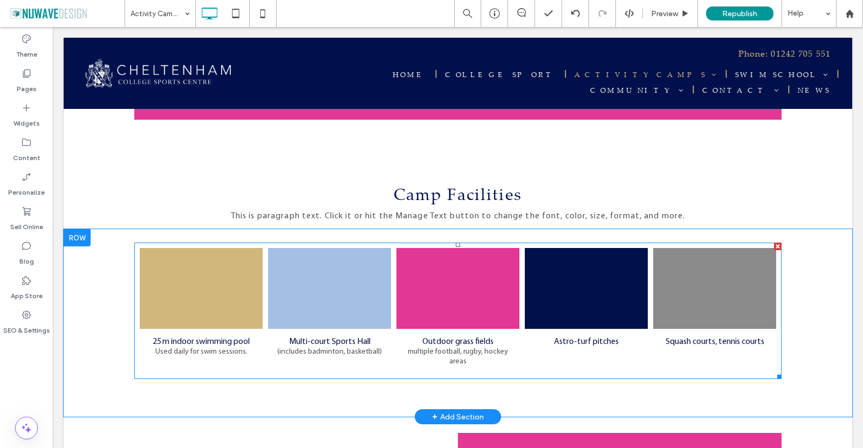
click at [363, 254] on link at bounding box center [329, 288] width 123 height 81
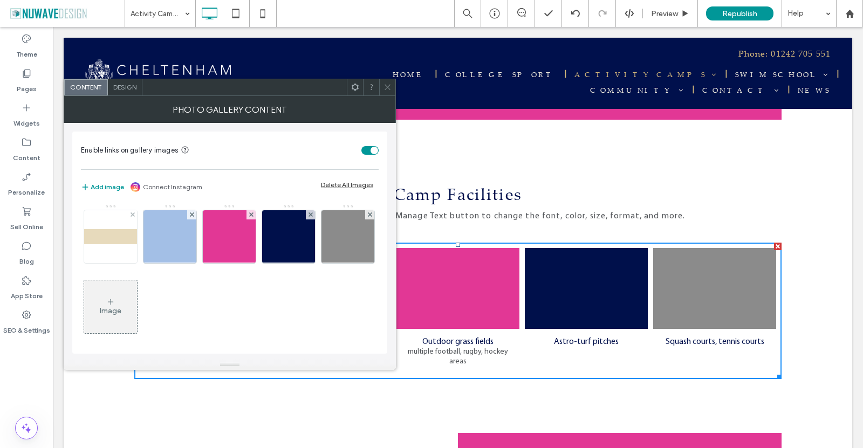
click at [114, 237] on img at bounding box center [110, 236] width 86 height 15
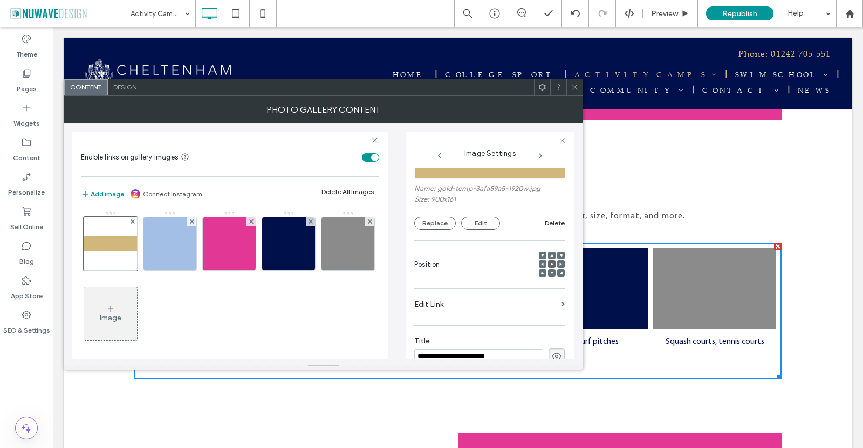
scroll to position [0, 0]
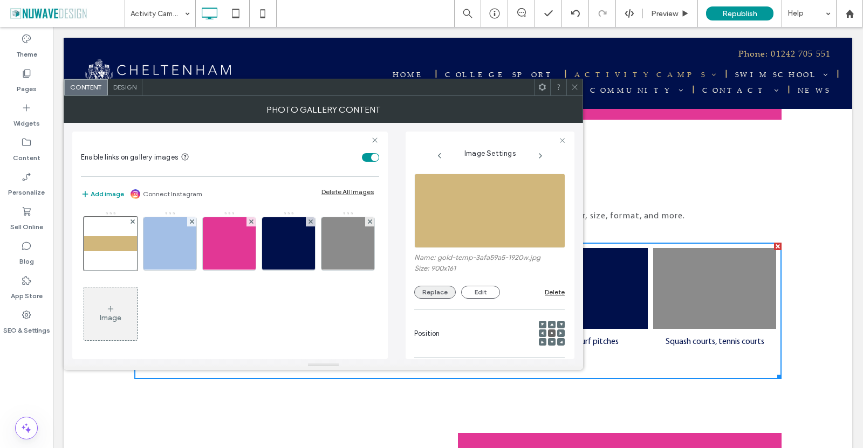
click at [442, 292] on button "Replace" at bounding box center [435, 292] width 42 height 13
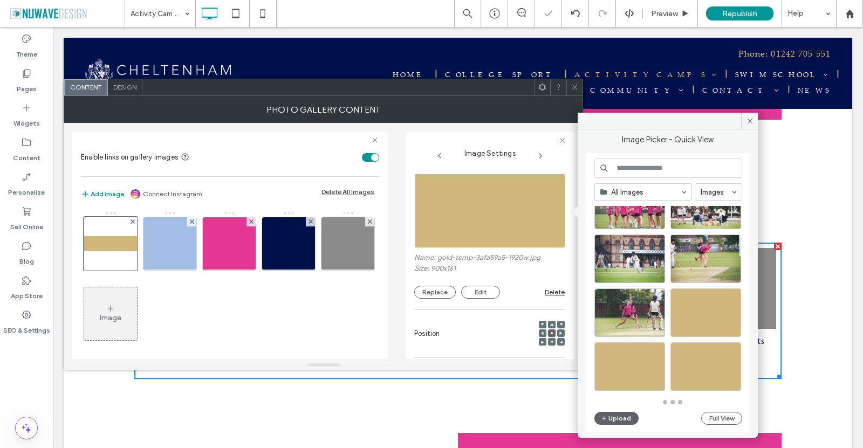
scroll to position [257, 0]
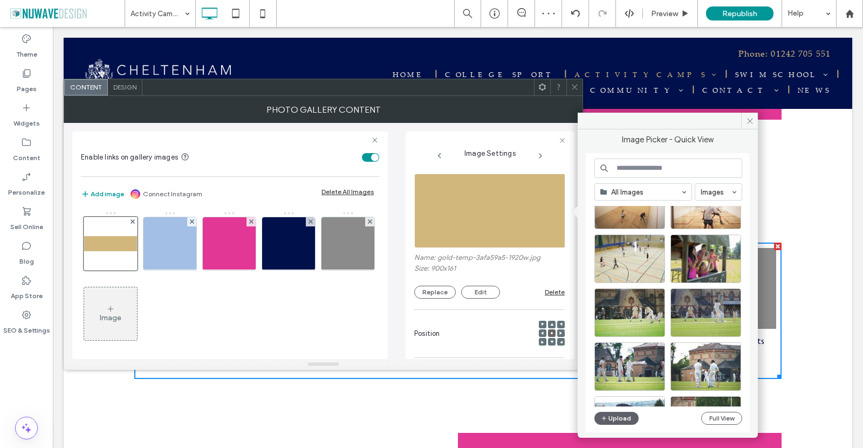
click at [650, 178] on input at bounding box center [669, 168] width 148 height 19
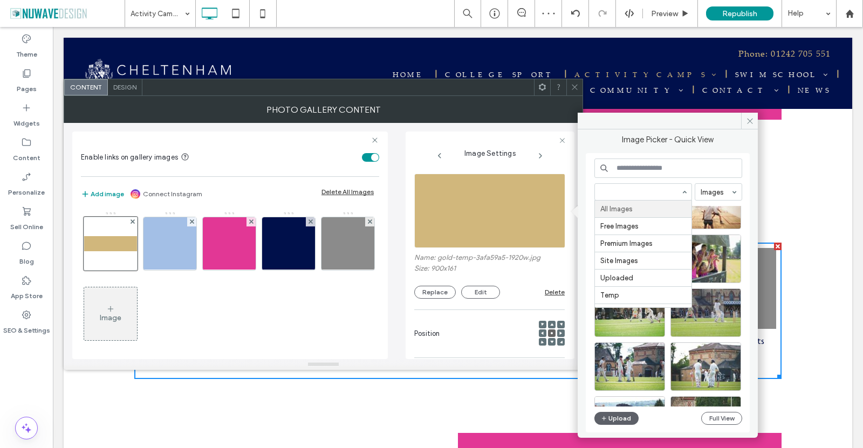
click at [646, 170] on input at bounding box center [669, 168] width 148 height 19
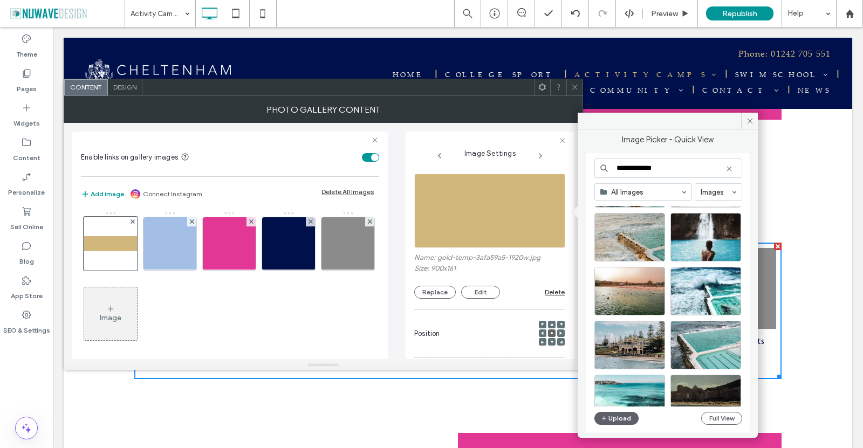
scroll to position [31, 0]
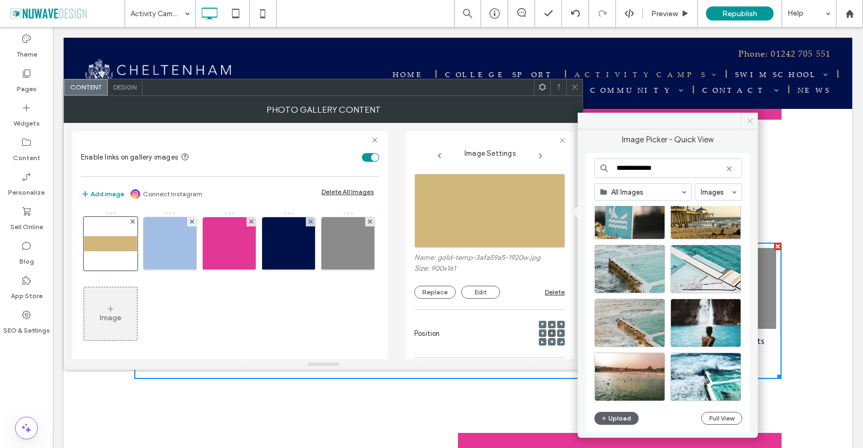
type input "**********"
drag, startPoint x: 752, startPoint y: 120, endPoint x: 658, endPoint y: 78, distance: 103.4
click at [752, 120] on icon at bounding box center [750, 121] width 8 height 8
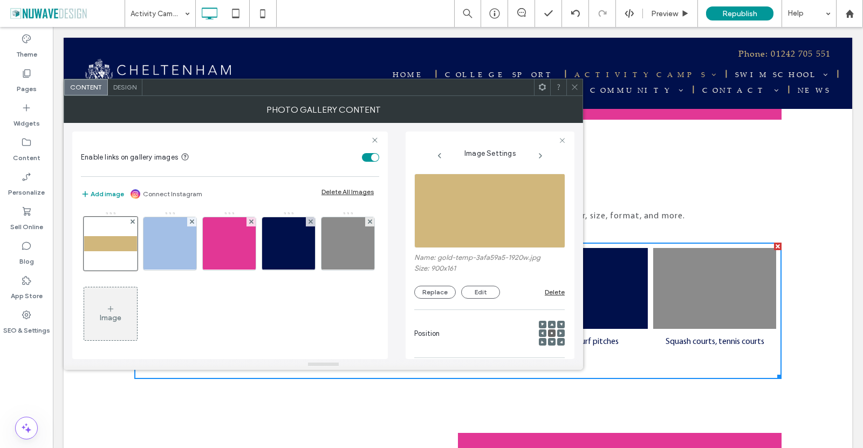
click at [576, 86] on icon at bounding box center [575, 87] width 8 height 8
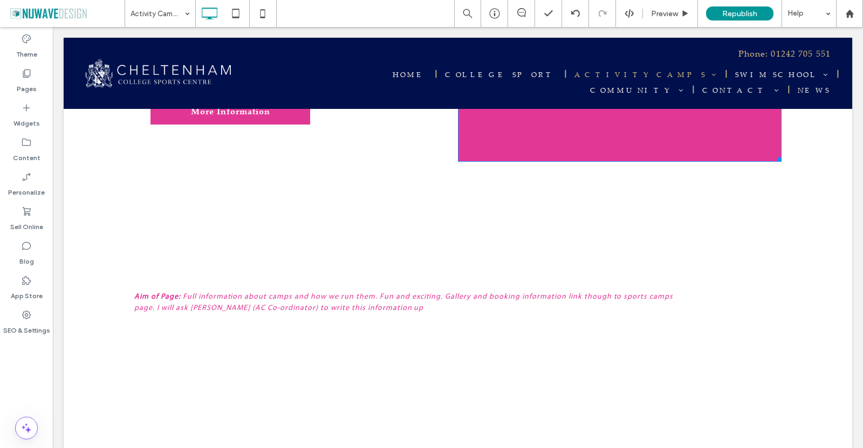
scroll to position [3881, 0]
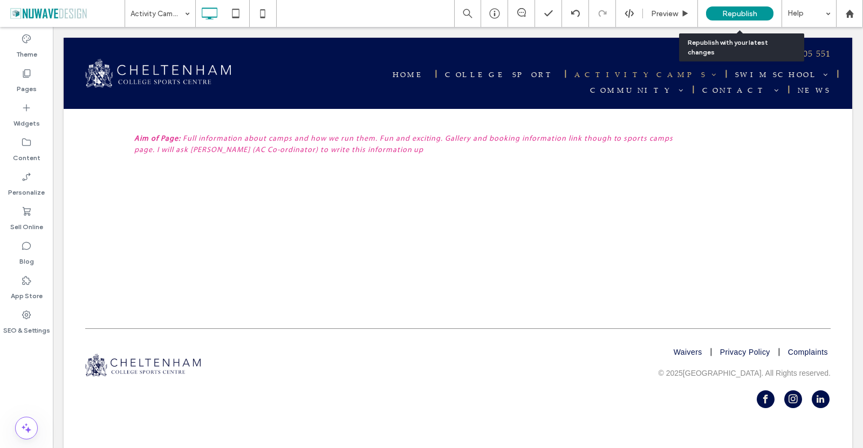
click at [750, 19] on div "Republish" at bounding box center [739, 13] width 67 height 14
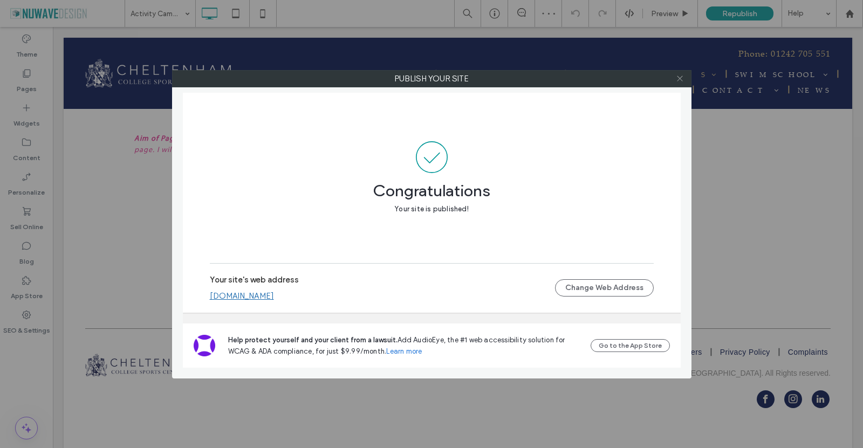
click at [677, 81] on icon at bounding box center [680, 78] width 8 height 8
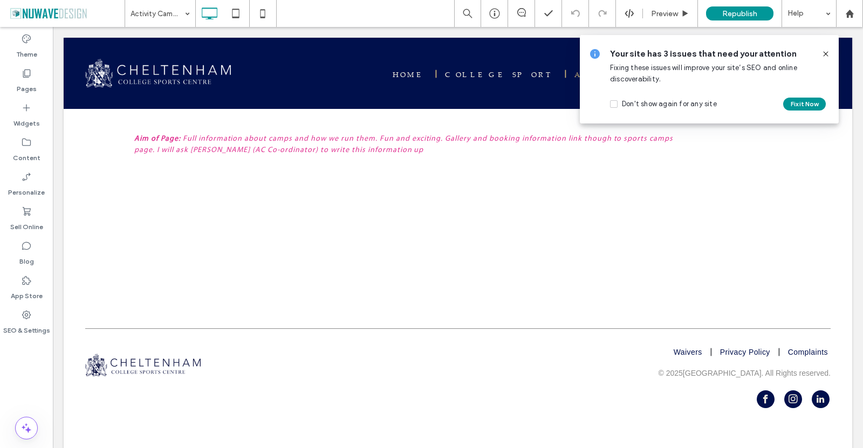
click at [826, 53] on use at bounding box center [825, 53] width 5 height 5
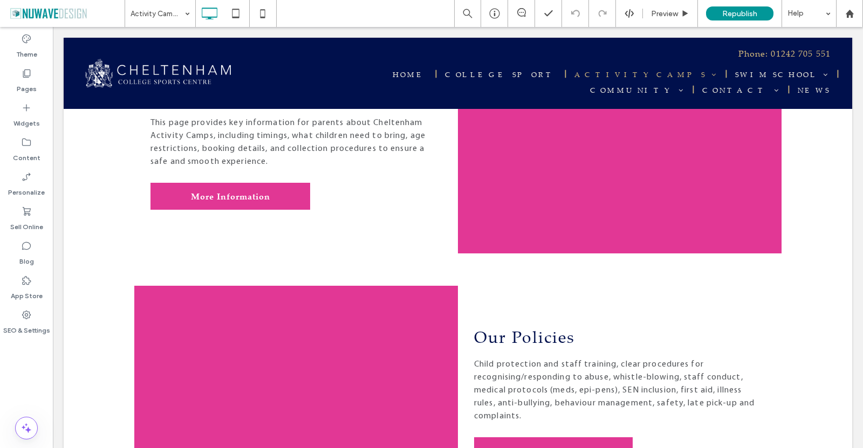
scroll to position [2424, 0]
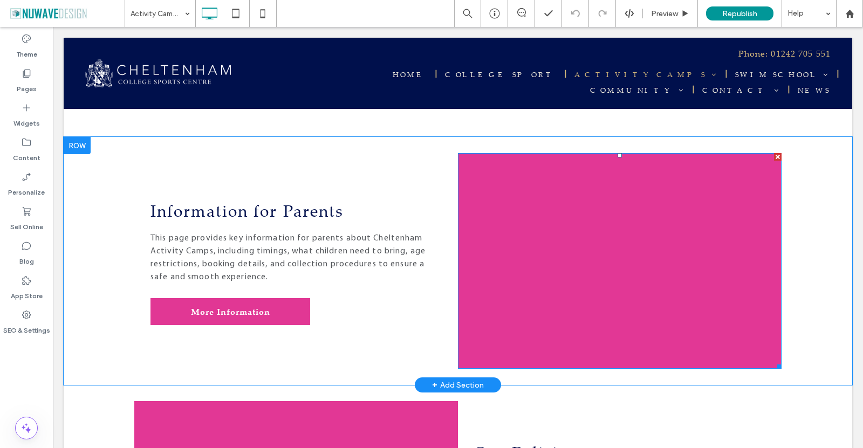
click at [593, 207] on img at bounding box center [620, 261] width 324 height 216
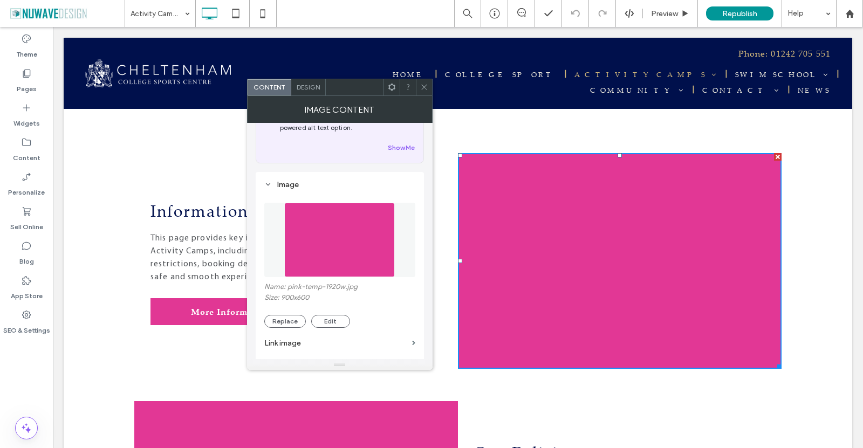
scroll to position [108, 0]
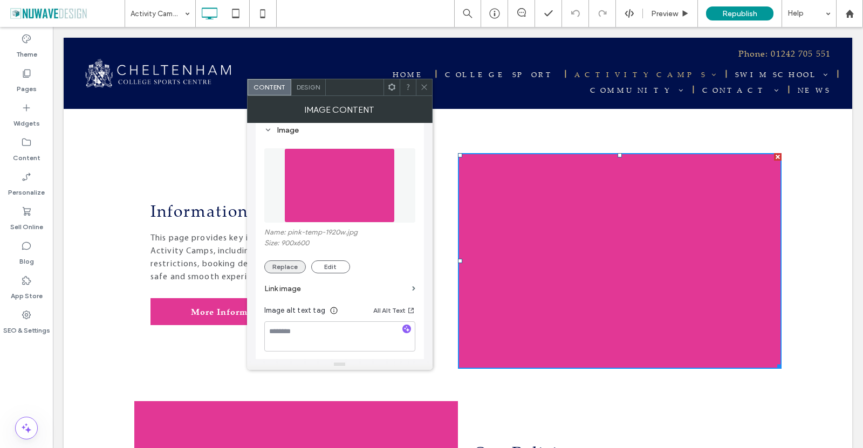
click at [291, 269] on button "Replace" at bounding box center [285, 267] width 42 height 13
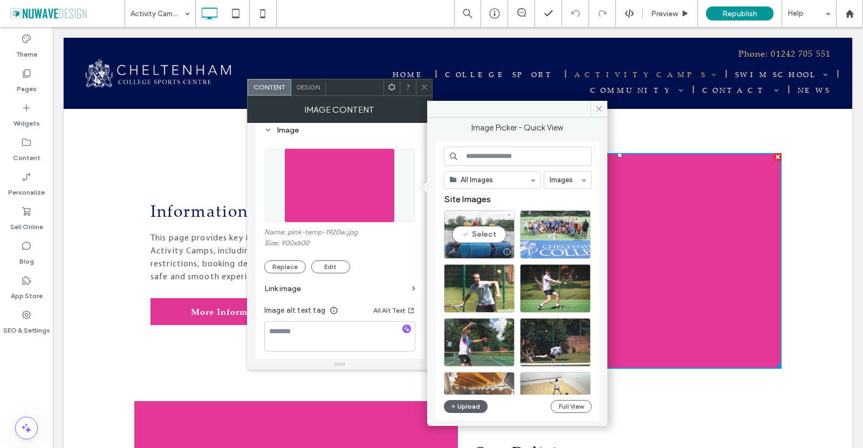
drag, startPoint x: 479, startPoint y: 238, endPoint x: 397, endPoint y: 230, distance: 82.9
click at [479, 238] on div "Select" at bounding box center [479, 234] width 71 height 49
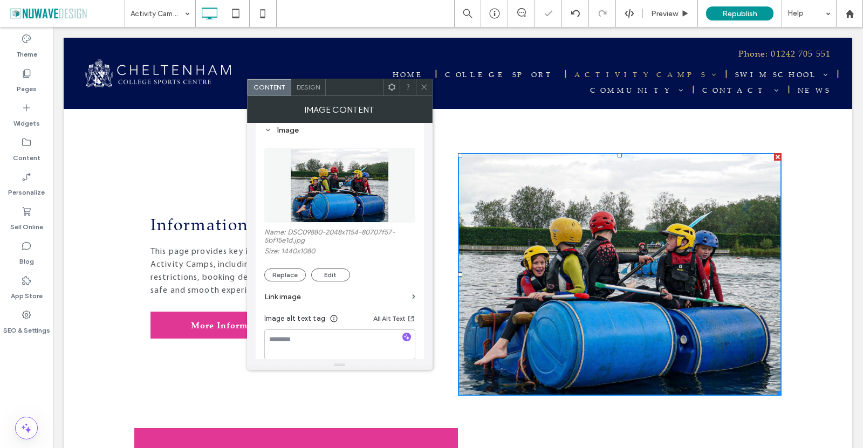
click at [425, 83] on icon at bounding box center [424, 87] width 8 height 8
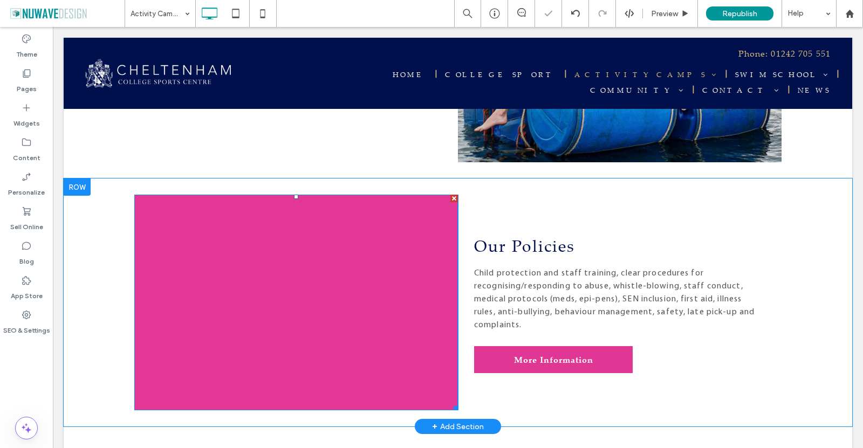
scroll to position [2694, 0]
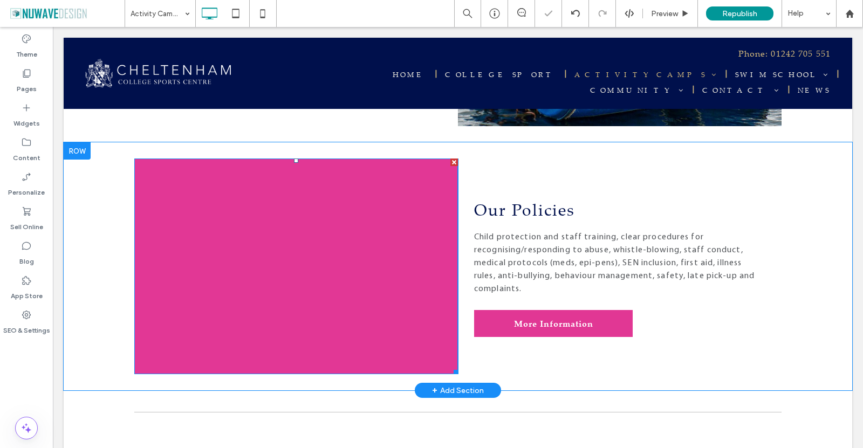
click at [362, 215] on img at bounding box center [296, 267] width 324 height 216
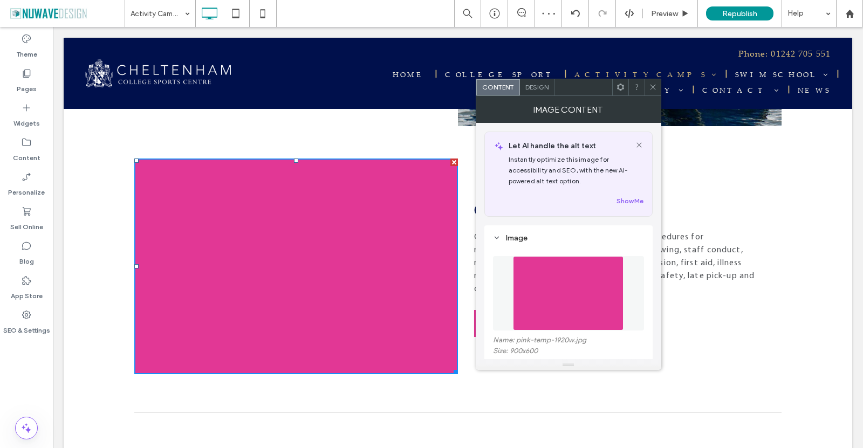
click at [568, 310] on img at bounding box center [568, 293] width 111 height 74
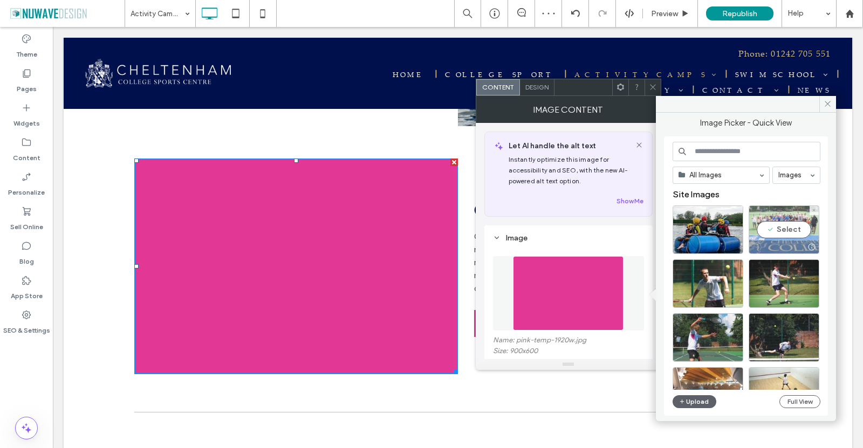
click at [765, 224] on div "Select" at bounding box center [784, 230] width 71 height 49
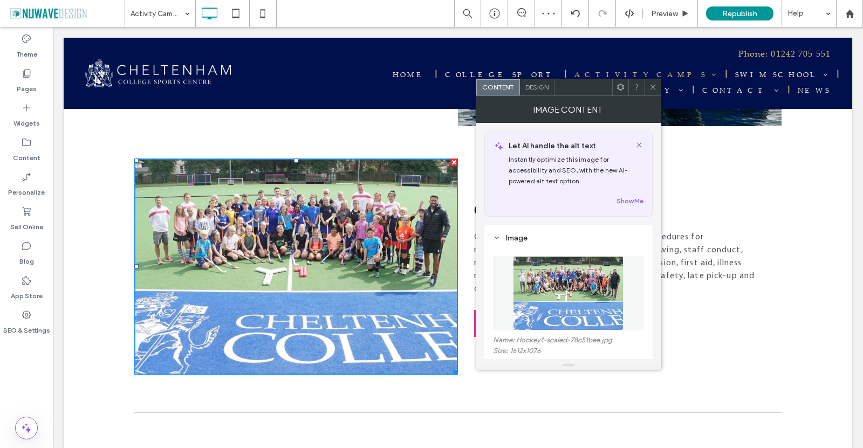
click at [654, 86] on icon at bounding box center [653, 87] width 8 height 8
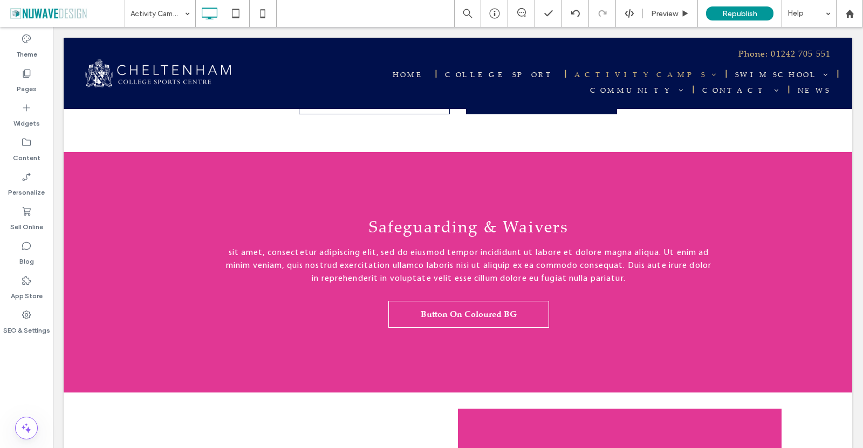
scroll to position [3504, 0]
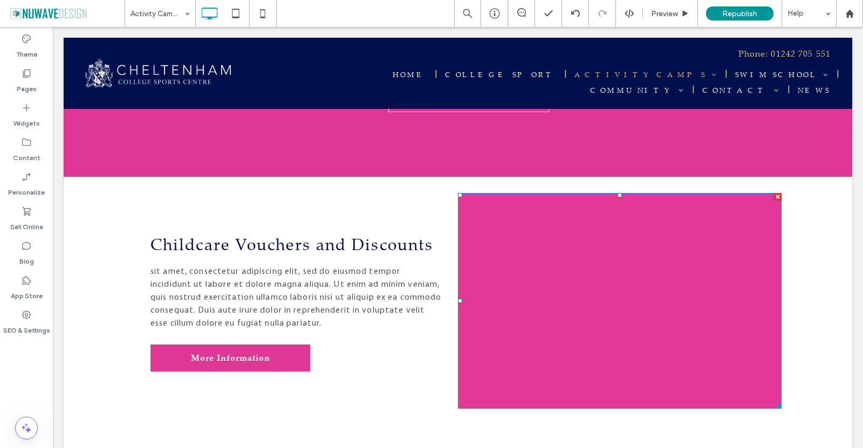
click at [690, 193] on img at bounding box center [620, 301] width 324 height 216
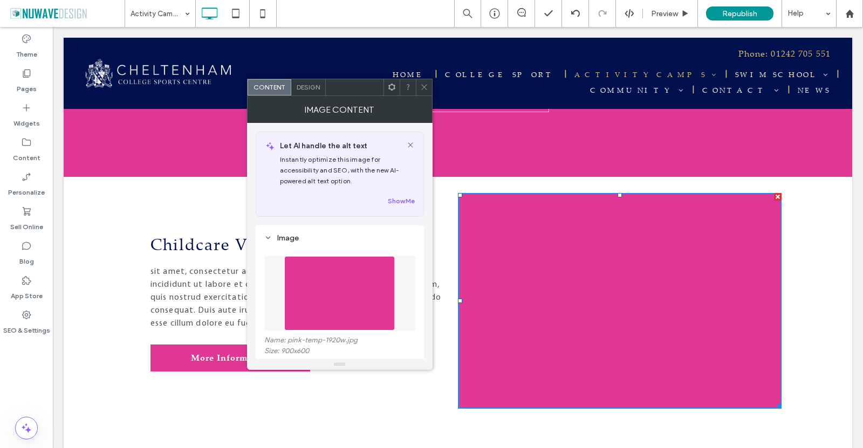
drag, startPoint x: 352, startPoint y: 288, endPoint x: 421, endPoint y: 298, distance: 70.4
click at [351, 289] on img at bounding box center [339, 293] width 111 height 74
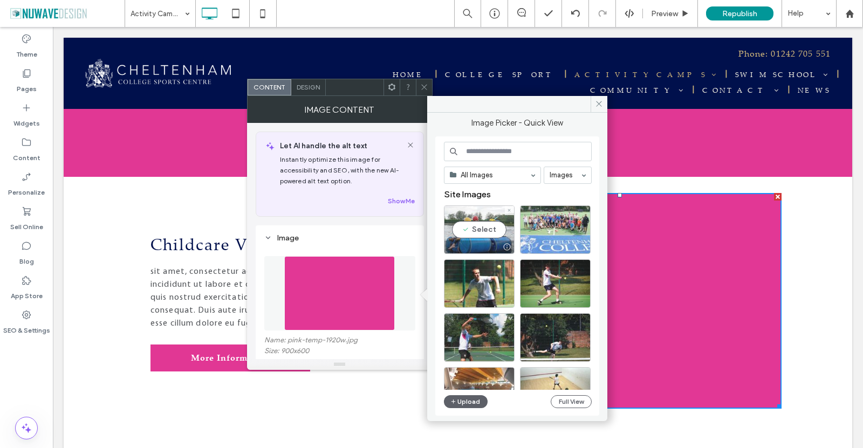
click at [489, 237] on div "Select" at bounding box center [479, 230] width 71 height 49
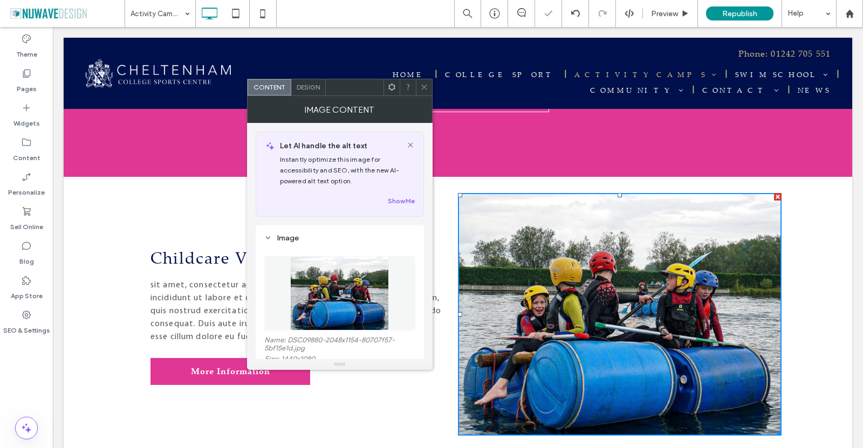
click at [424, 85] on icon at bounding box center [424, 87] width 8 height 8
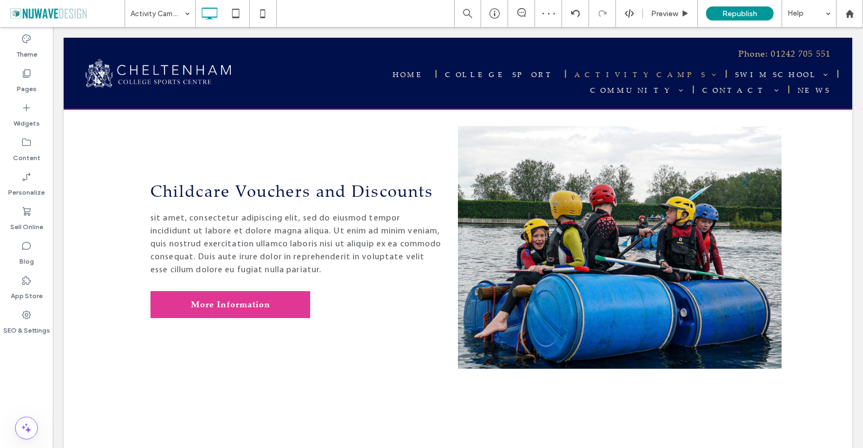
scroll to position [3450, 0]
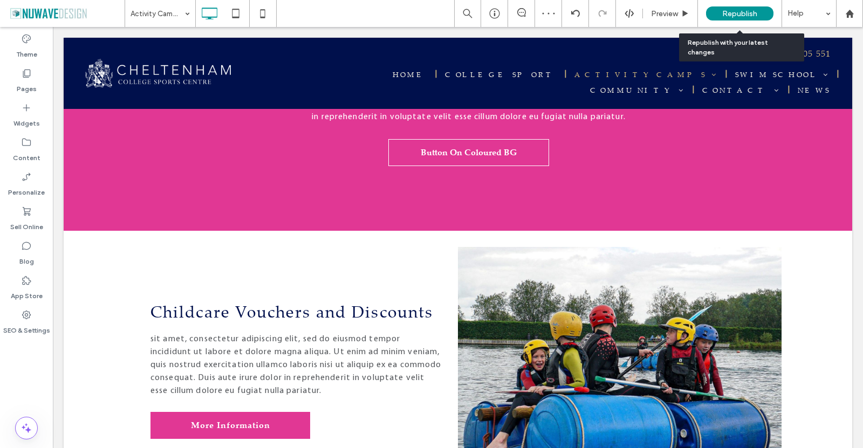
click at [740, 19] on div "Republish" at bounding box center [739, 13] width 67 height 14
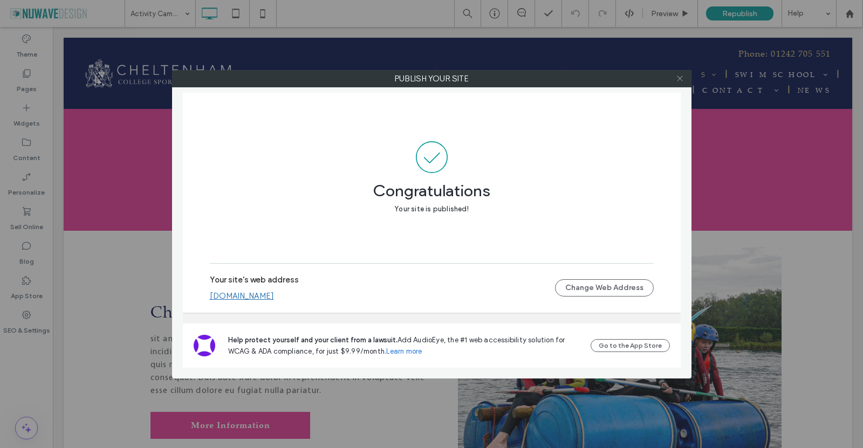
click at [679, 80] on icon at bounding box center [680, 78] width 8 height 8
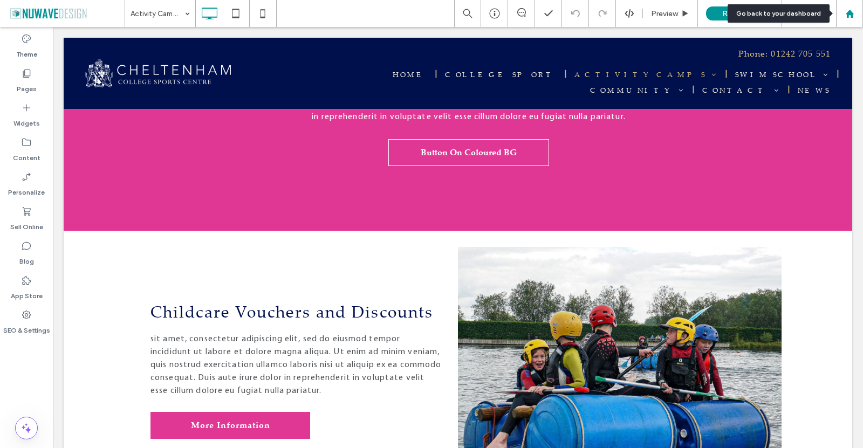
click at [849, 14] on use at bounding box center [850, 13] width 8 height 8
